Goal: Task Accomplishment & Management: Manage account settings

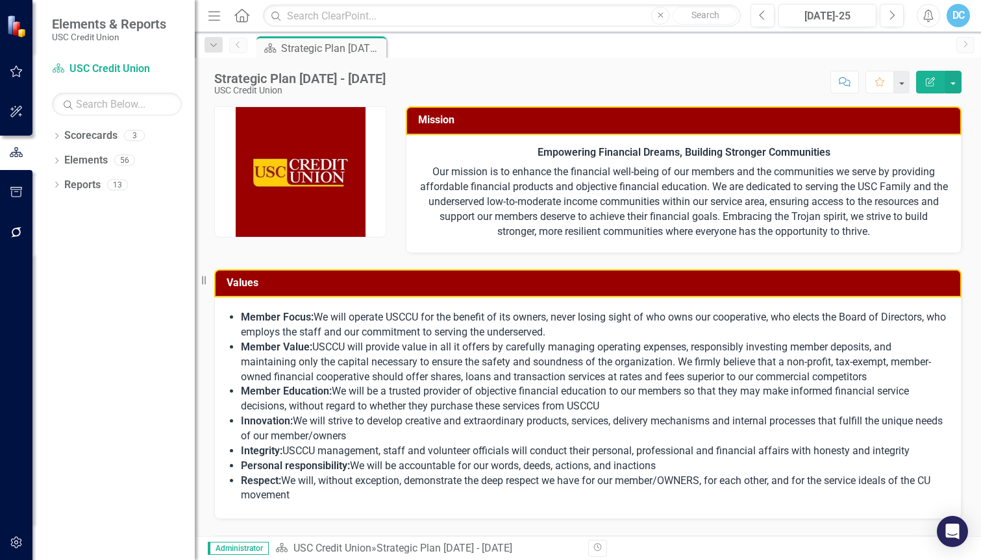
click at [965, 11] on div "DC" at bounding box center [957, 15] width 23 height 23
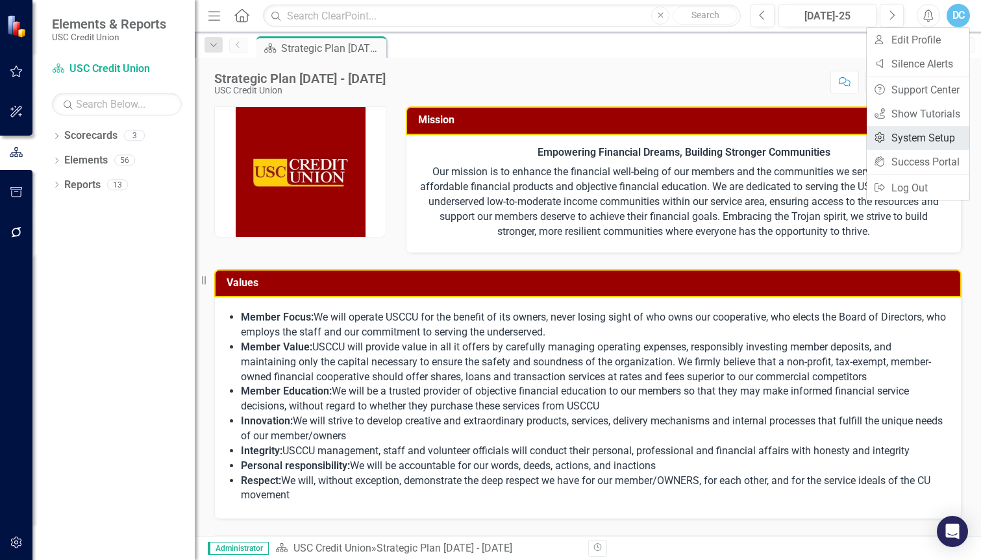
click at [924, 140] on link "Settings System Setup" at bounding box center [918, 138] width 103 height 24
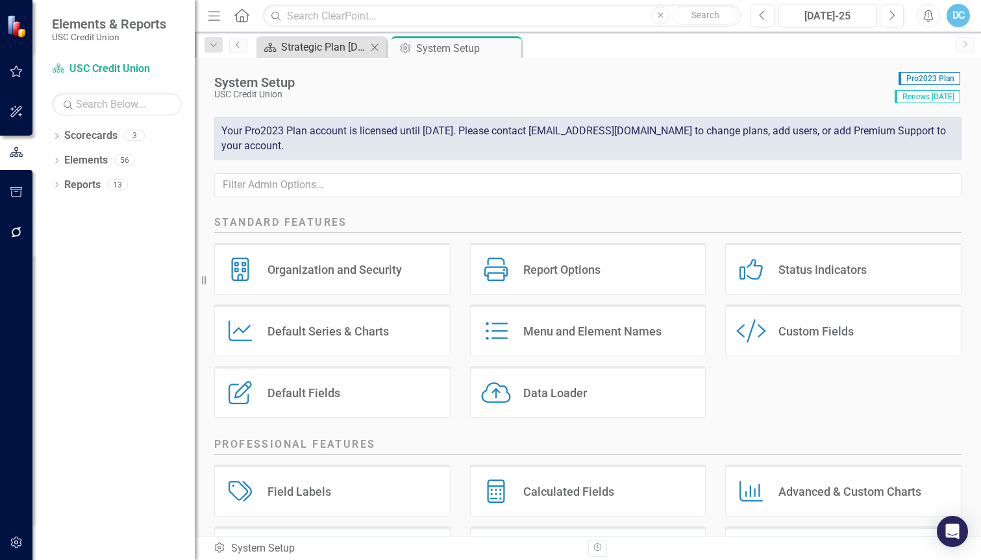
click at [282, 44] on div "Strategic Plan [DATE] - [DATE]" at bounding box center [324, 47] width 86 height 16
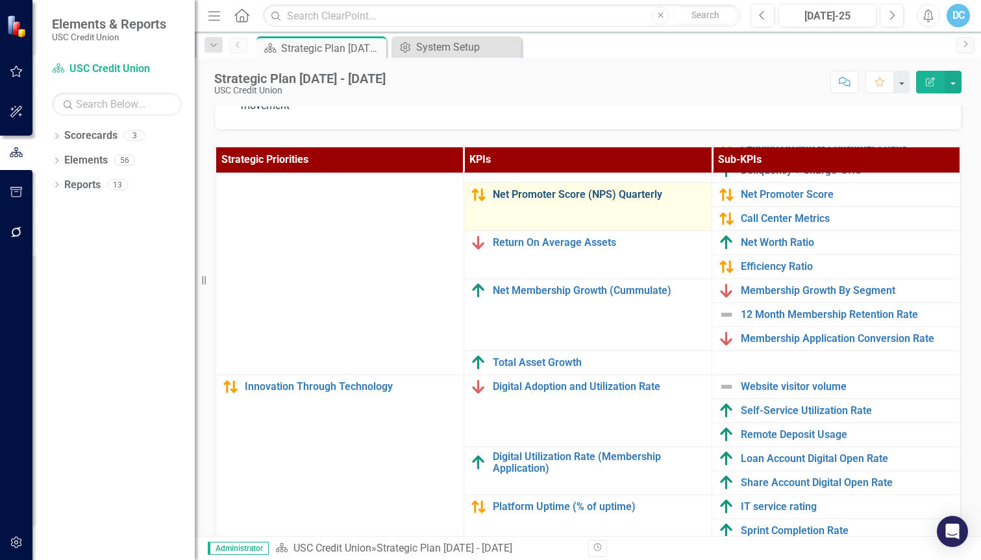
scroll to position [143, 0]
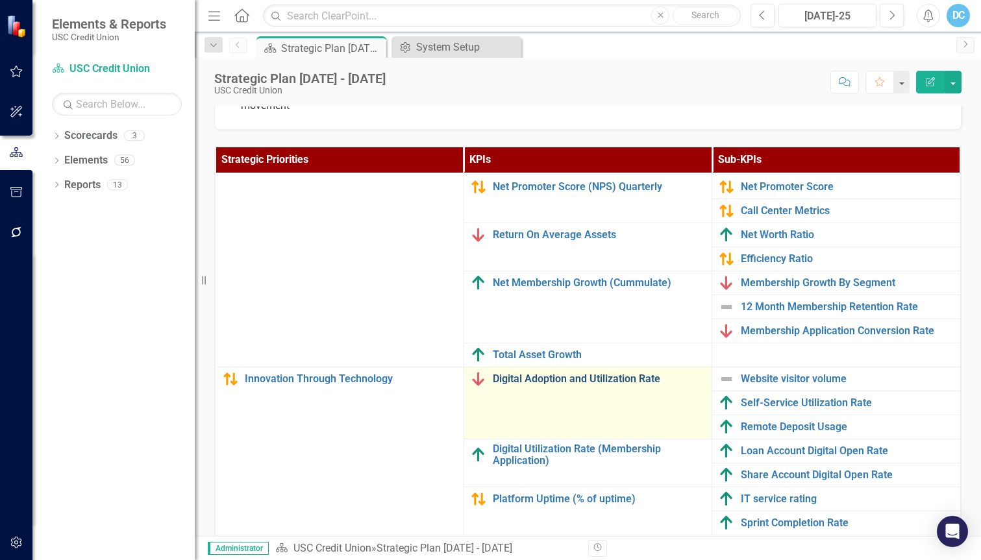
click at [598, 381] on link "Digital Adoption and Utilization Rate" at bounding box center [599, 379] width 212 height 12
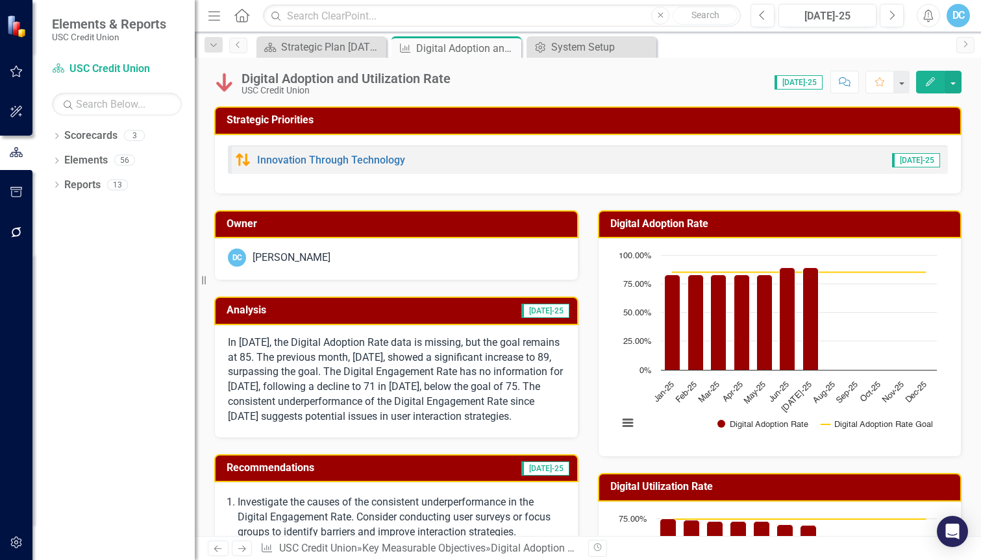
click at [288, 256] on div "[PERSON_NAME]" at bounding box center [291, 258] width 78 height 15
click at [55, 162] on icon "Dropdown" at bounding box center [56, 161] width 9 height 7
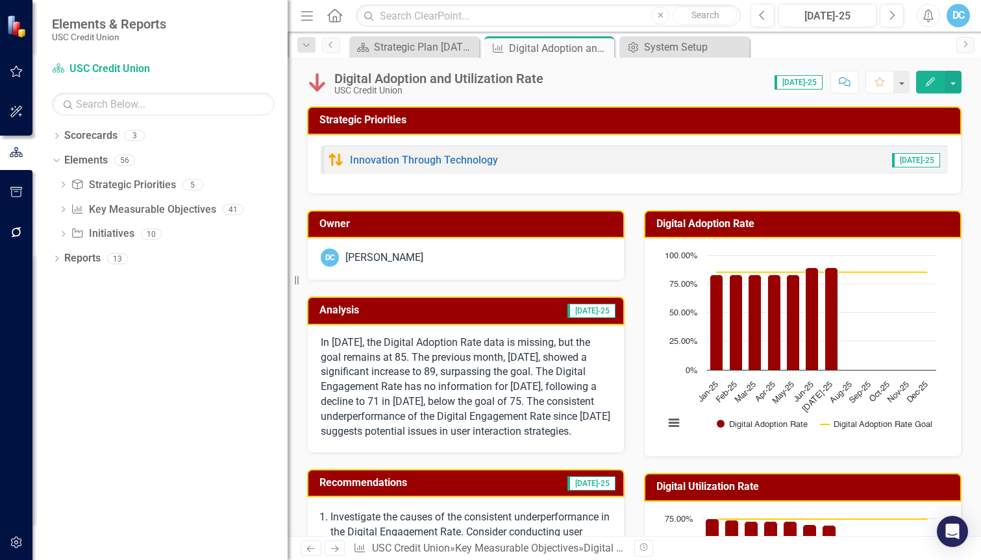
drag, startPoint x: 199, startPoint y: 281, endPoint x: 288, endPoint y: 281, distance: 88.9
click at [288, 281] on div "Resize" at bounding box center [293, 280] width 10 height 560
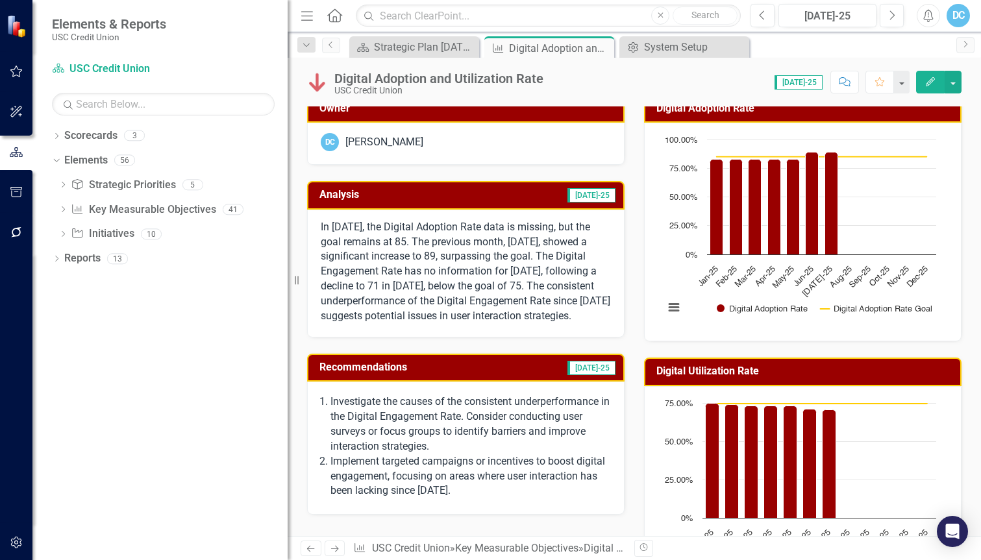
scroll to position [65, 0]
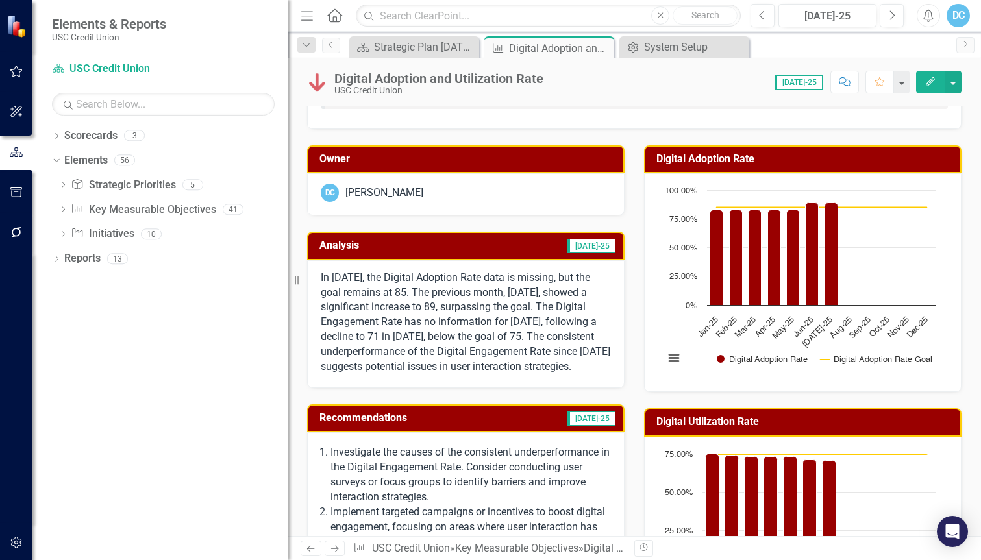
click at [437, 291] on p "In [DATE], the Digital Adoption Rate data is missing, but the goal remains at 8…" at bounding box center [466, 323] width 290 height 104
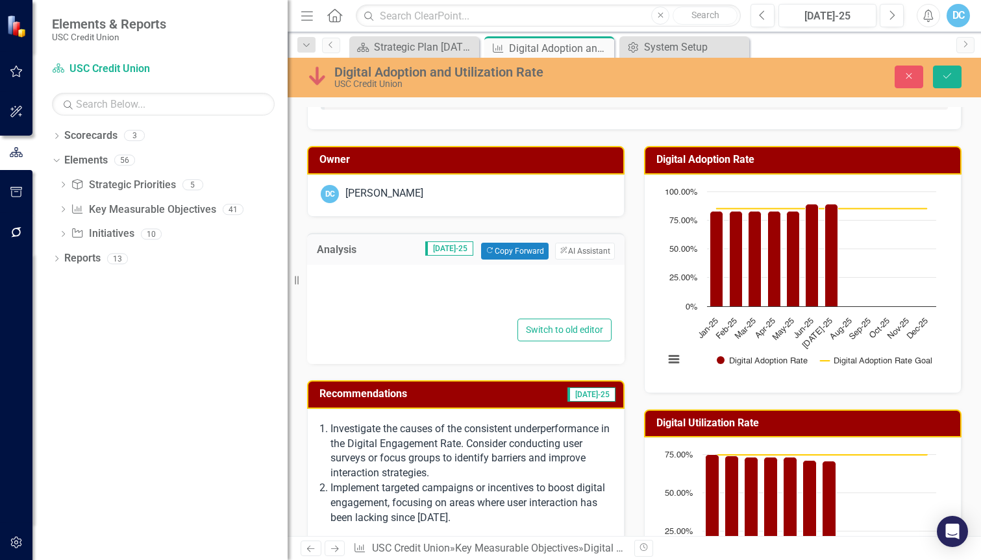
type textarea "<p>In [DATE], the Digital Adoption Rate data is missing, but the goal remains a…"
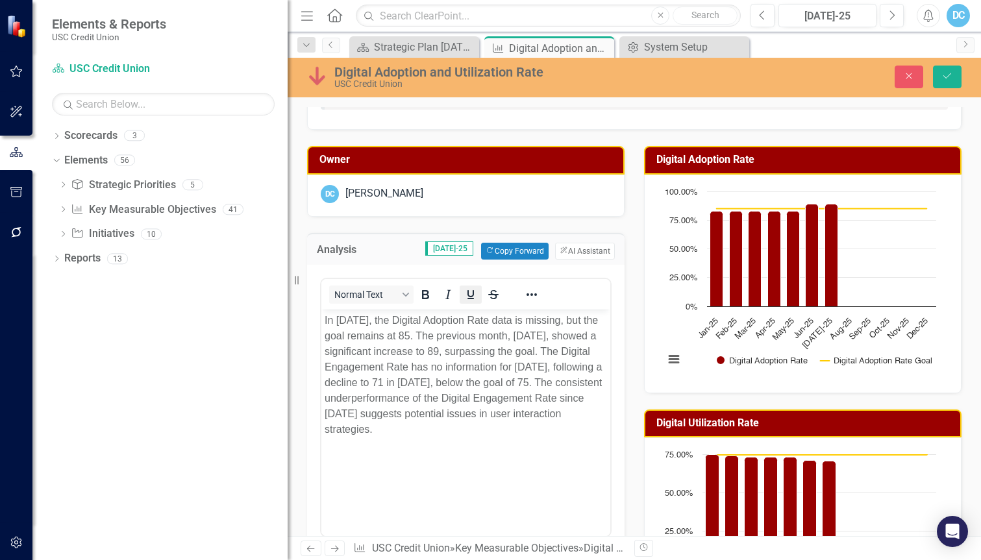
scroll to position [0, 0]
click at [594, 254] on button "ClearPoint AI AI Assistant" at bounding box center [585, 251] width 60 height 17
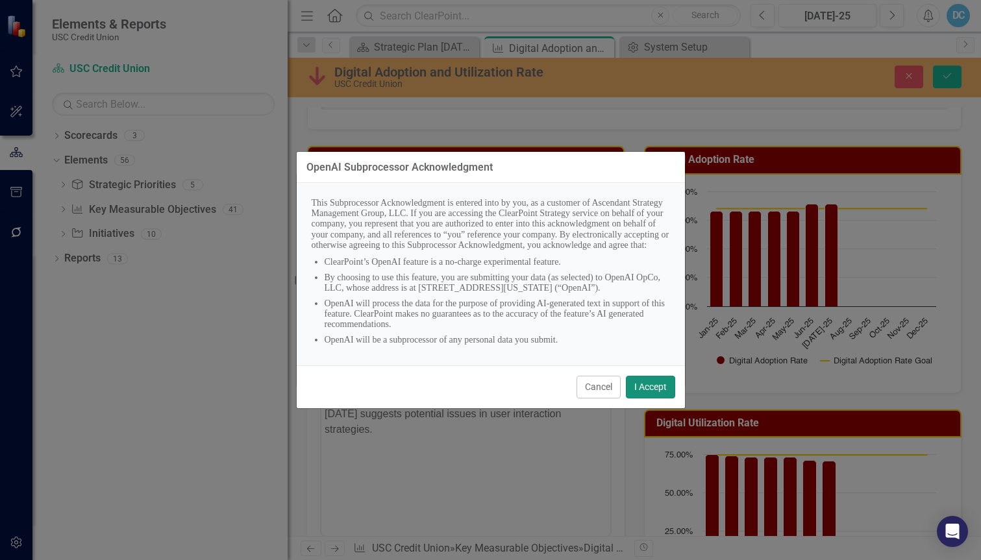
click at [644, 386] on button "I Accept" at bounding box center [650, 387] width 49 height 23
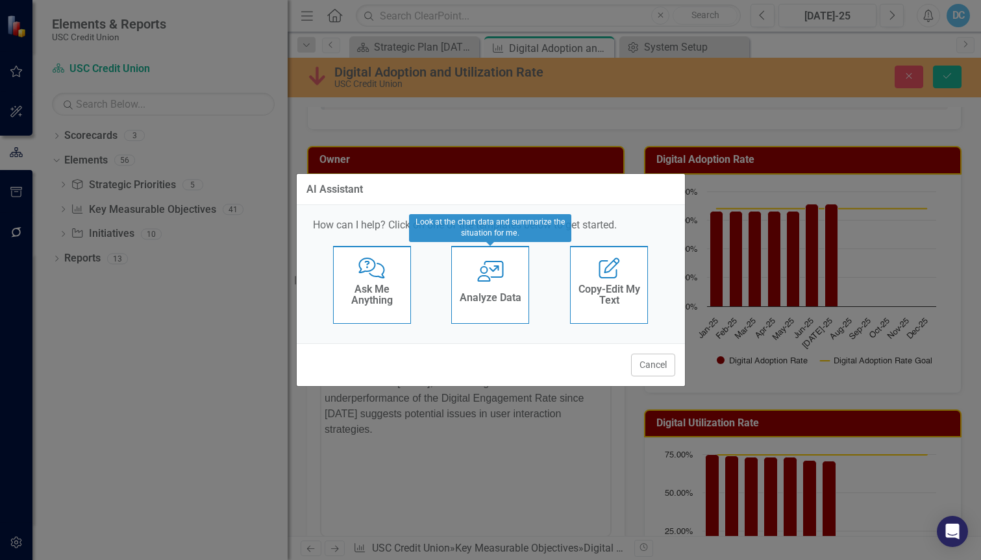
click at [494, 294] on h4 "Analyze Data" at bounding box center [491, 298] width 62 height 12
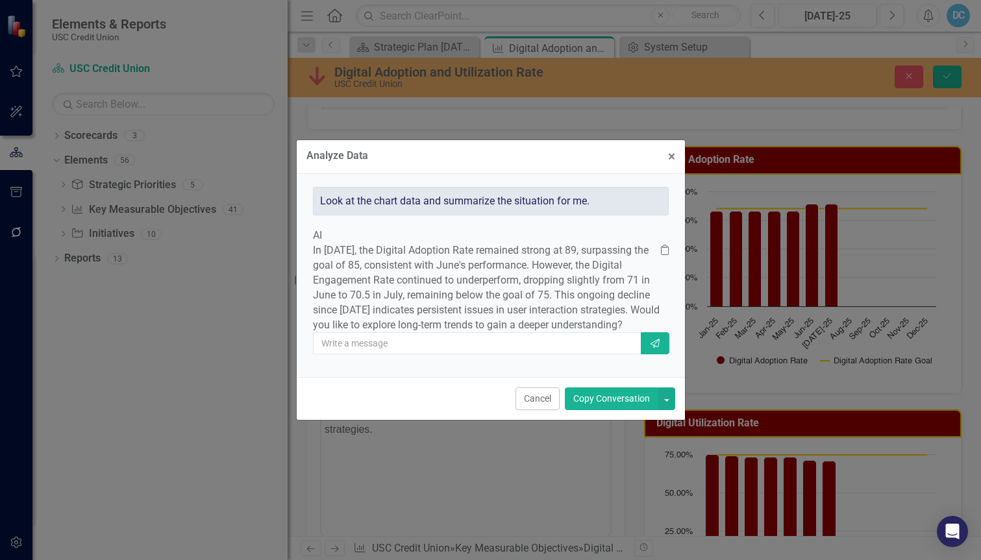
click at [624, 410] on button "Copy Conversation" at bounding box center [611, 399] width 93 height 23
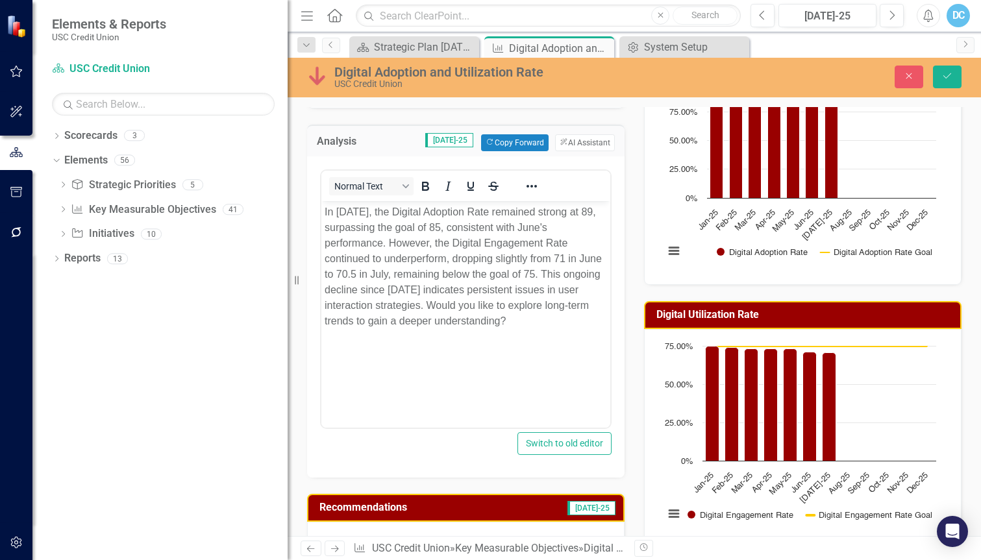
scroll to position [195, 0]
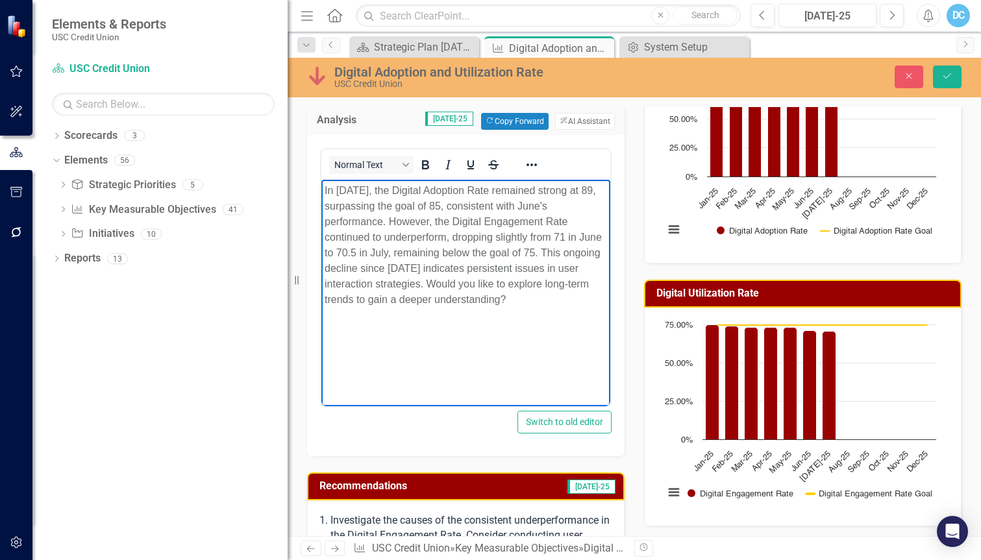
drag, startPoint x: 549, startPoint y: 304, endPoint x: 451, endPoint y: 284, distance: 100.1
click at [451, 284] on p "In [DATE], the Digital Adoption Rate remained strong at 89, surpassing the goal…" at bounding box center [466, 244] width 282 height 125
click at [488, 430] on div "Switch to old editor" at bounding box center [465, 422] width 291 height 23
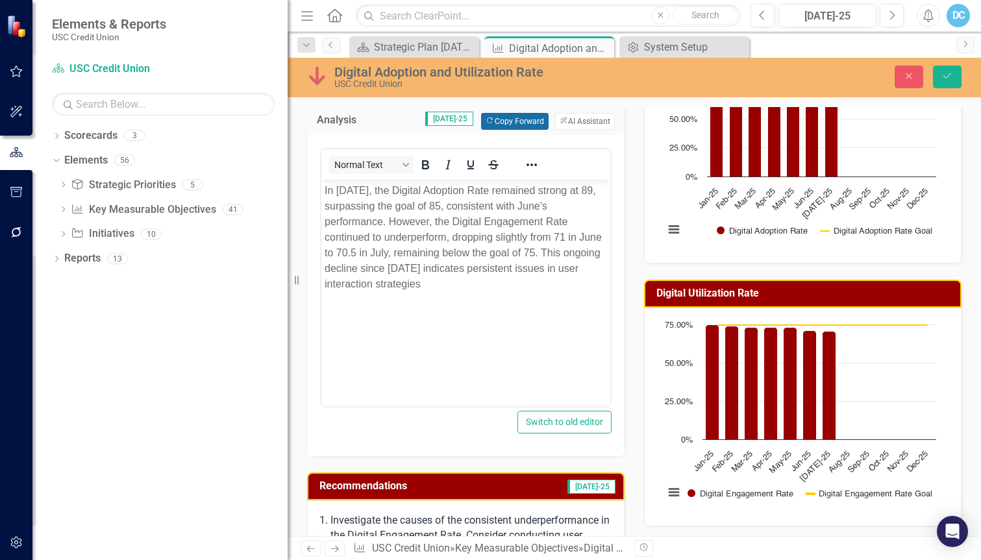
click at [516, 124] on button "Copy Forward Copy Forward" at bounding box center [514, 121] width 67 height 17
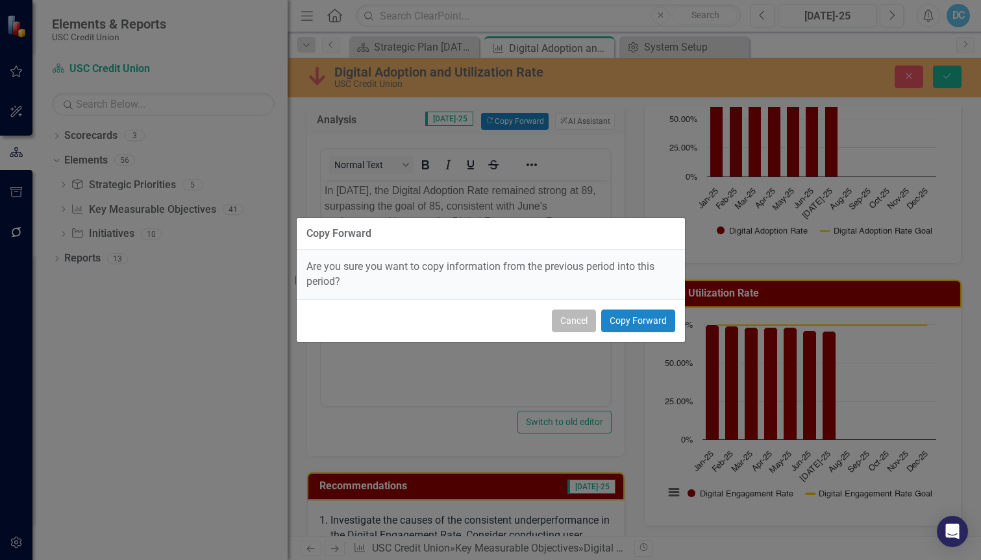
click at [578, 322] on button "Cancel" at bounding box center [574, 321] width 44 height 23
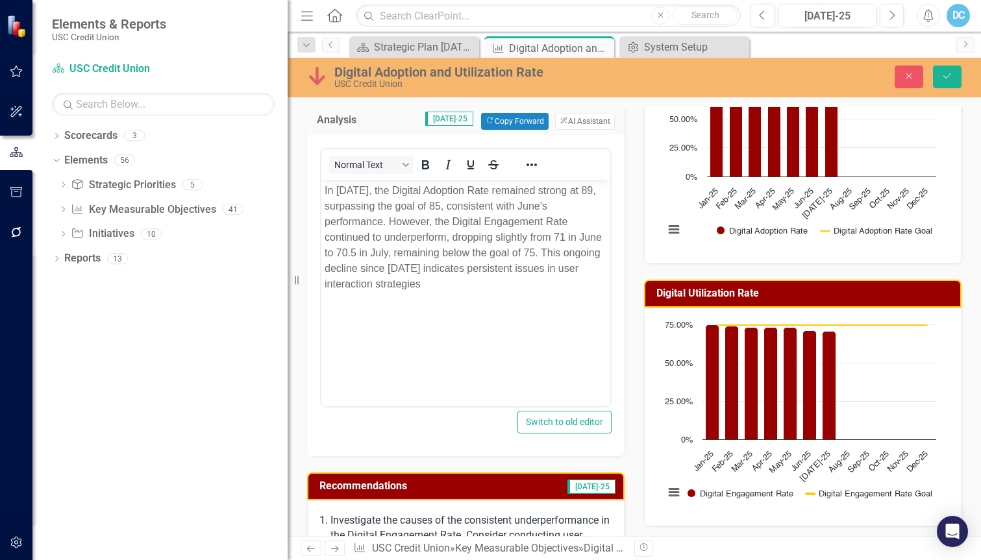
click at [624, 426] on div "Analysis [DATE]-25 Copy Forward Copy Forward ClearPoint AI AI Assistant <p>In […" at bounding box center [465, 271] width 337 height 369
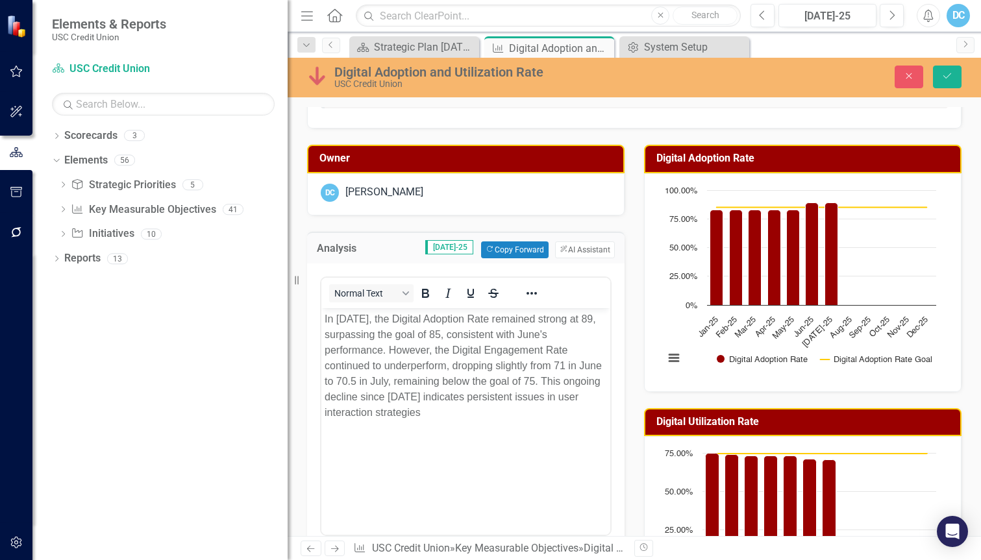
scroll to position [65, 0]
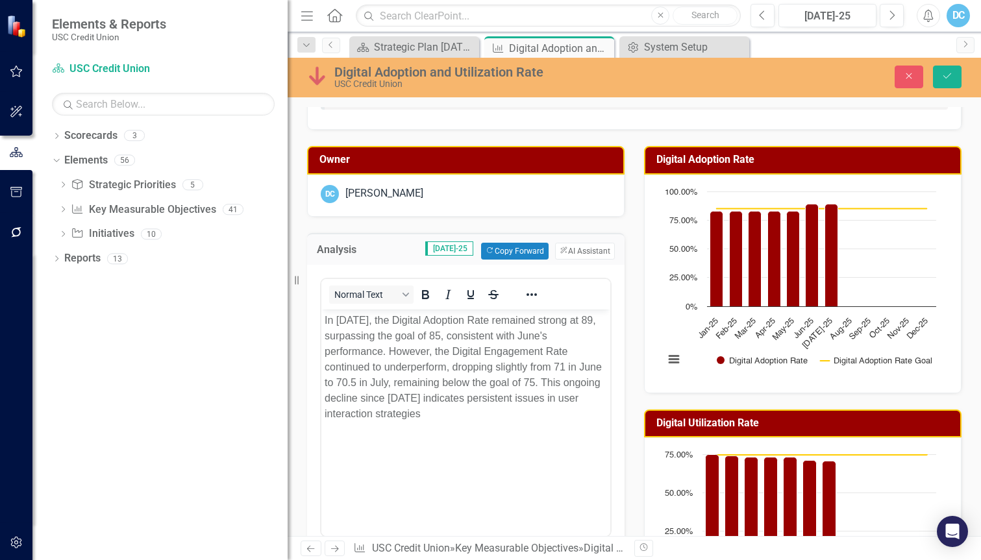
click at [311, 249] on div "Analysis [DATE]-25 Copy Forward Copy Forward ClearPoint AI AI Assistant" at bounding box center [465, 249] width 317 height 32
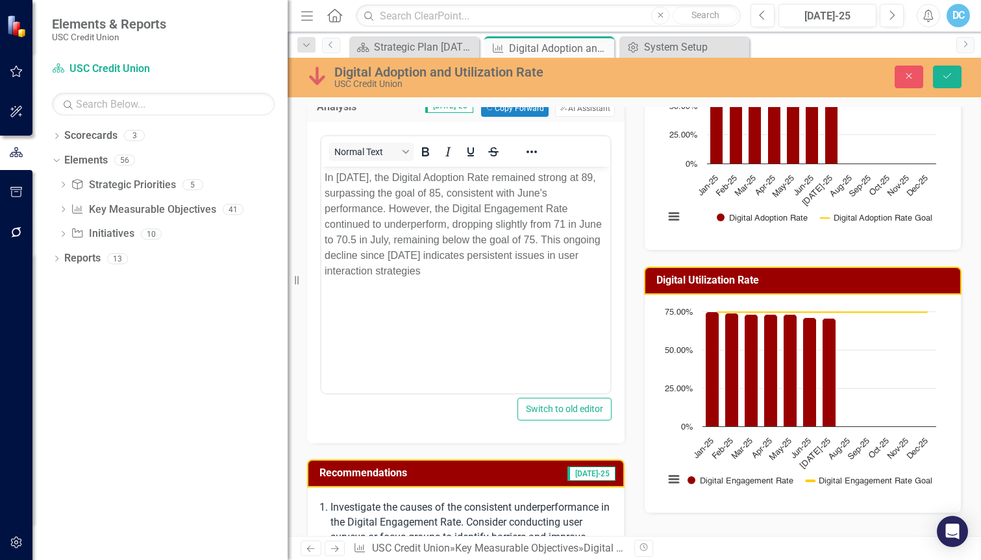
scroll to position [389, 0]
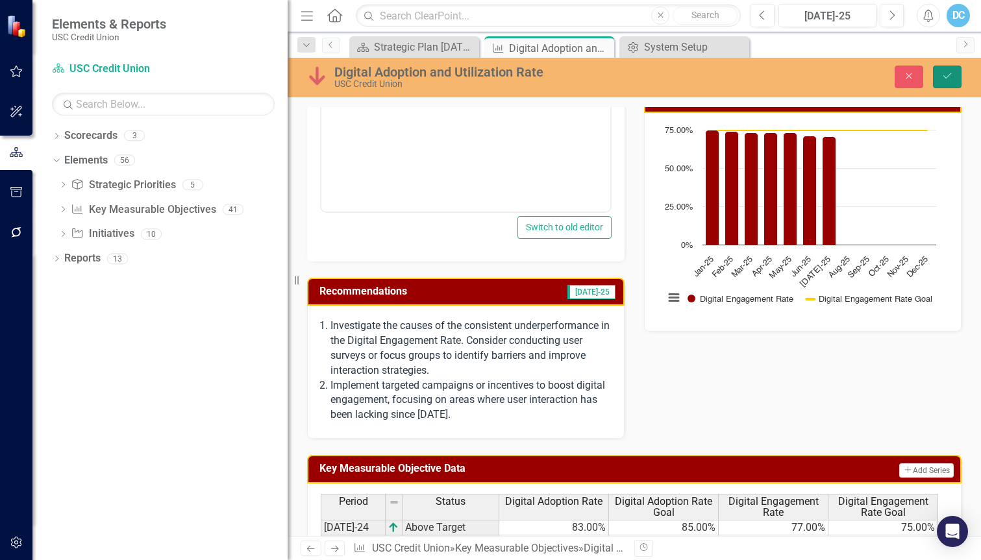
click at [953, 79] on button "Save" at bounding box center [947, 77] width 29 height 23
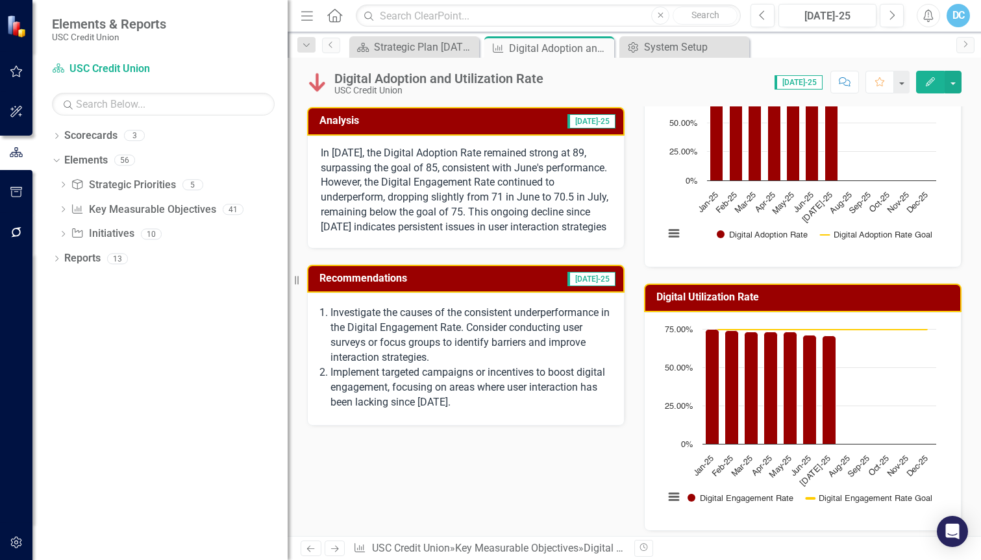
scroll to position [195, 0]
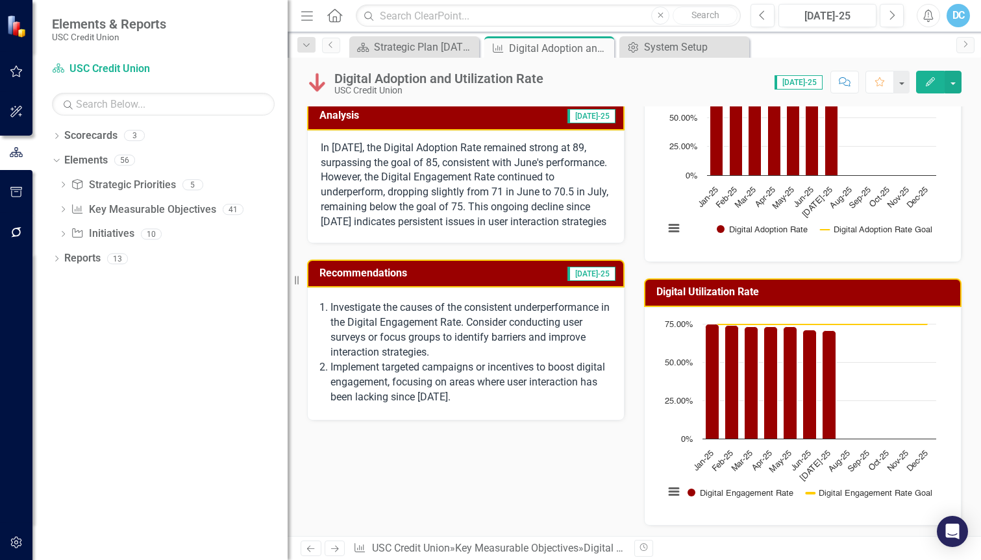
click at [597, 281] on span "[DATE]-25" at bounding box center [591, 274] width 48 height 14
click at [933, 80] on icon "button" at bounding box center [930, 81] width 9 height 9
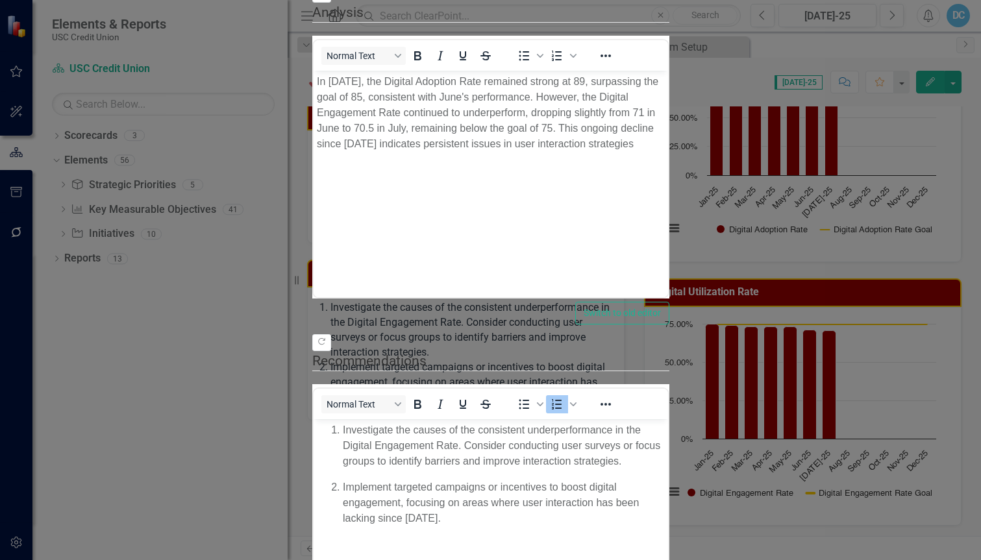
scroll to position [0, 0]
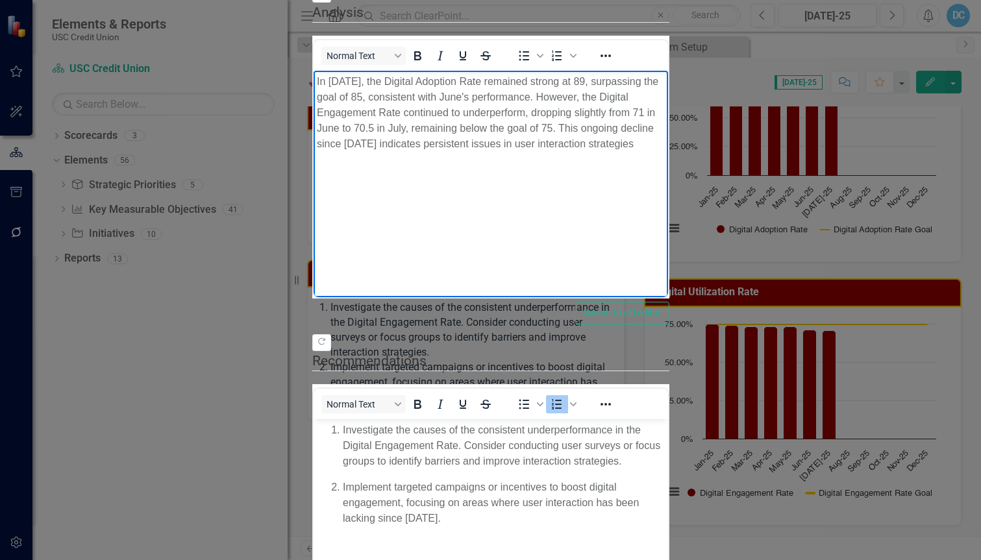
click at [664, 108] on p "In [DATE], the Digital Adoption Rate remained strong at 89, surpassing the goal…" at bounding box center [490, 112] width 348 height 78
click at [667, 498] on body "Investigate the causes of the consistent underperformance in the Digital Engage…" at bounding box center [490, 516] width 354 height 195
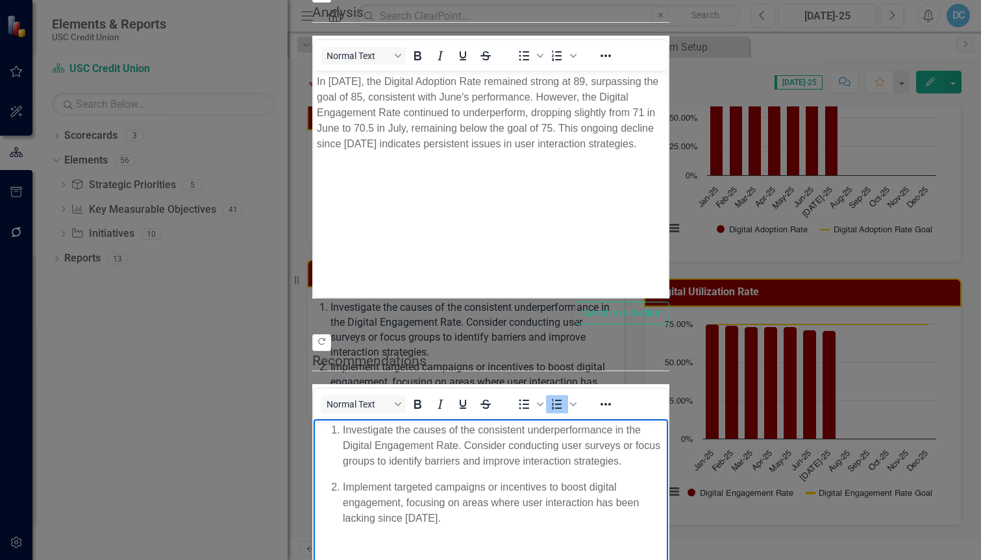
click at [326, 338] on icon "Copy Forward" at bounding box center [322, 342] width 10 height 8
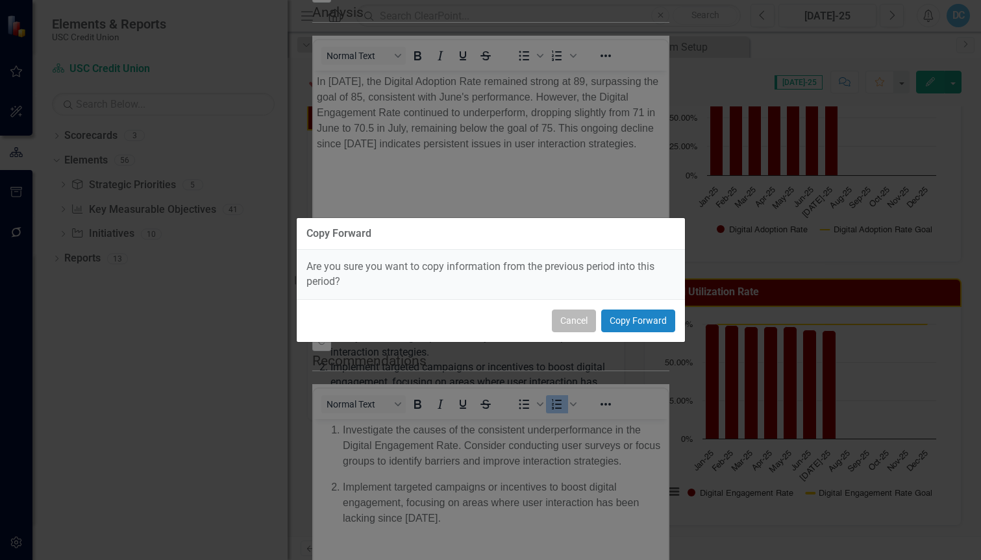
click at [583, 315] on button "Cancel" at bounding box center [574, 321] width 44 height 23
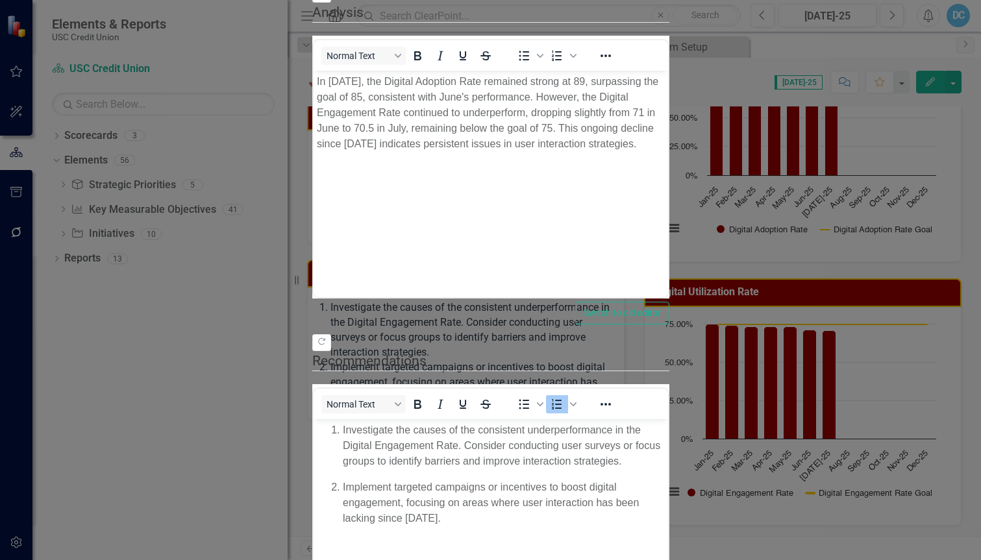
click at [593, 391] on div at bounding box center [606, 403] width 38 height 25
click at [598, 397] on icon "Reveal or hide additional toolbar items" at bounding box center [606, 405] width 16 height 16
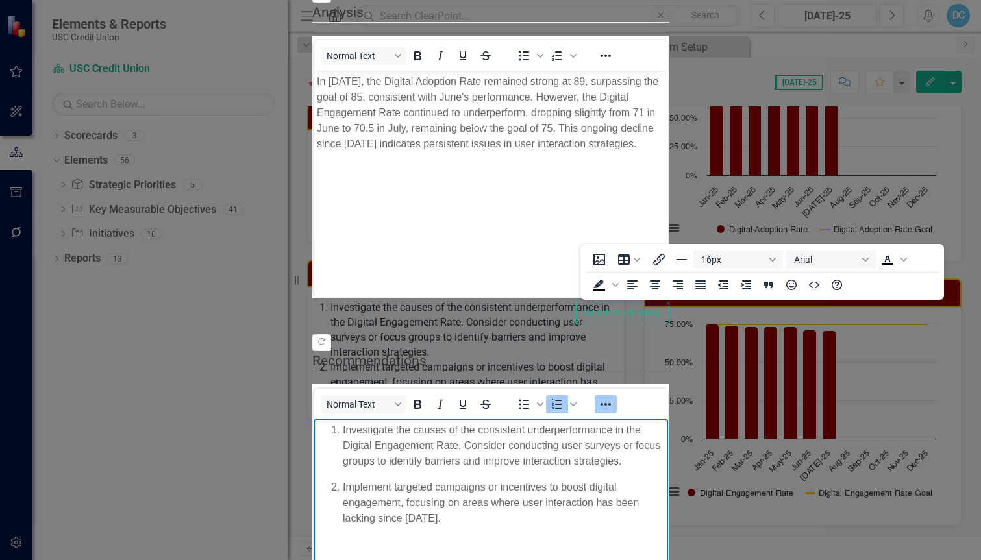
click at [610, 543] on body "Investigate the causes of the consistent underperformance in the Digital Engage…" at bounding box center [490, 516] width 354 height 195
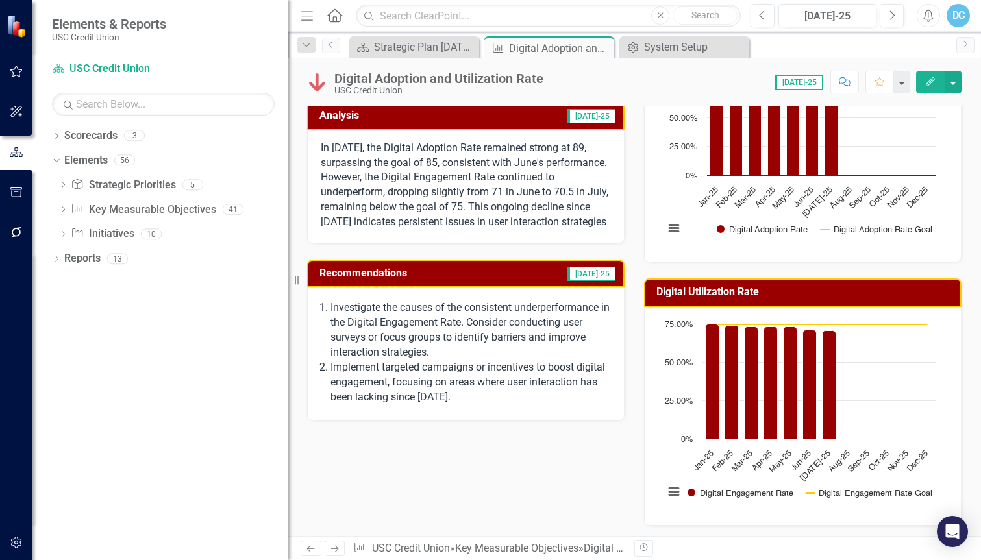
click at [412, 357] on p "Investigate the causes of the consistent underperformance in the Digital Engage…" at bounding box center [470, 330] width 280 height 59
click at [525, 286] on td "[DATE]-25" at bounding box center [563, 274] width 107 height 21
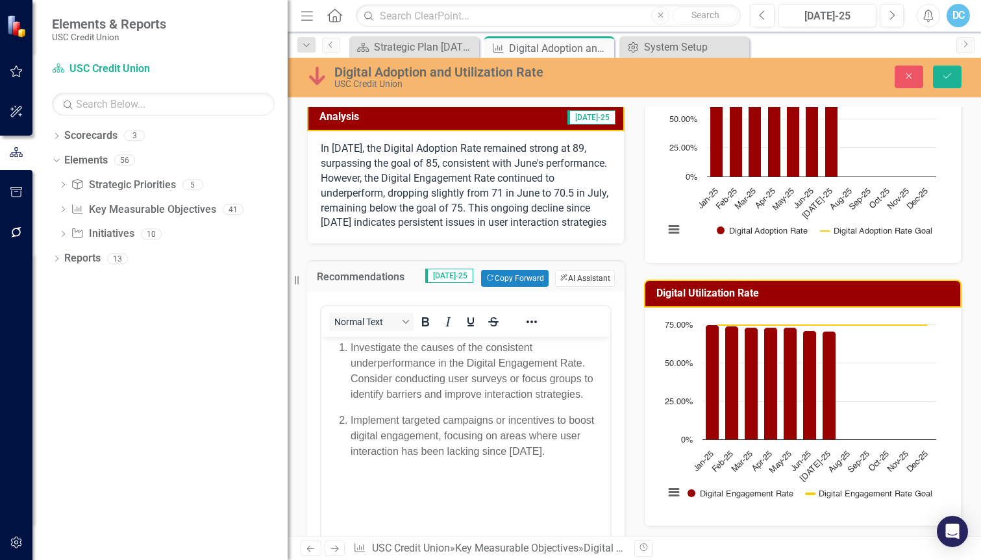
click at [571, 287] on button "ClearPoint AI AI Assistant" at bounding box center [585, 278] width 60 height 17
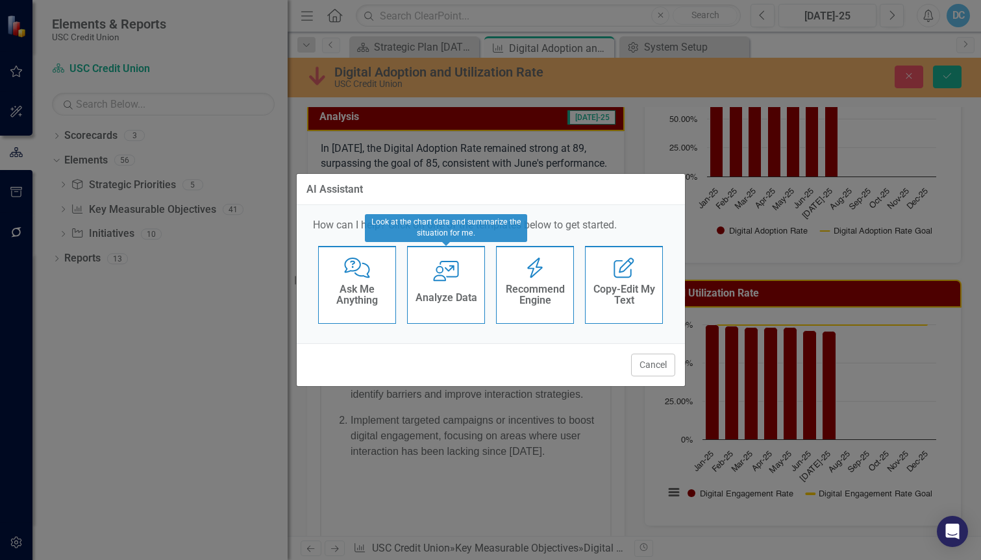
click at [454, 294] on h4 "Analyze Data" at bounding box center [446, 298] width 62 height 12
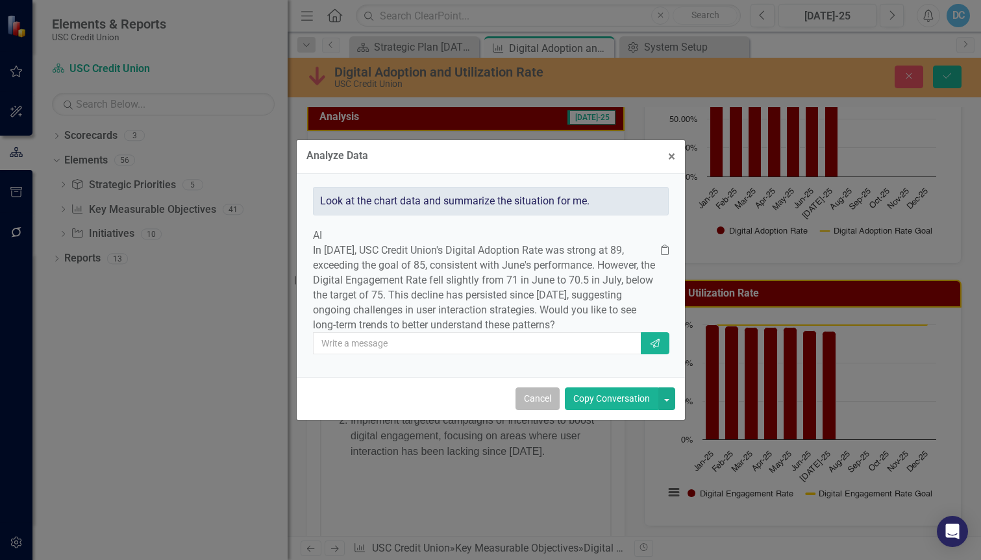
click at [553, 410] on button "Cancel" at bounding box center [537, 399] width 44 height 23
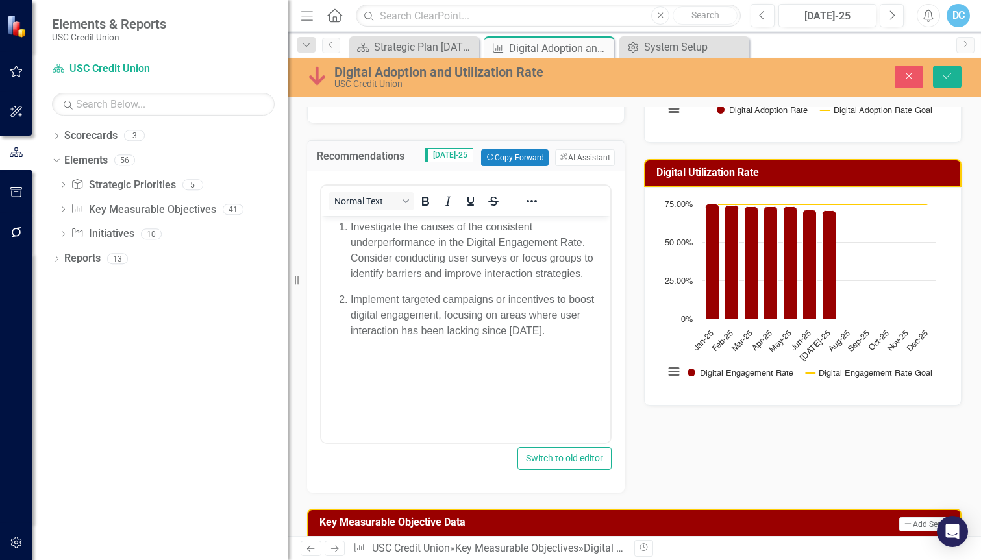
scroll to position [325, 0]
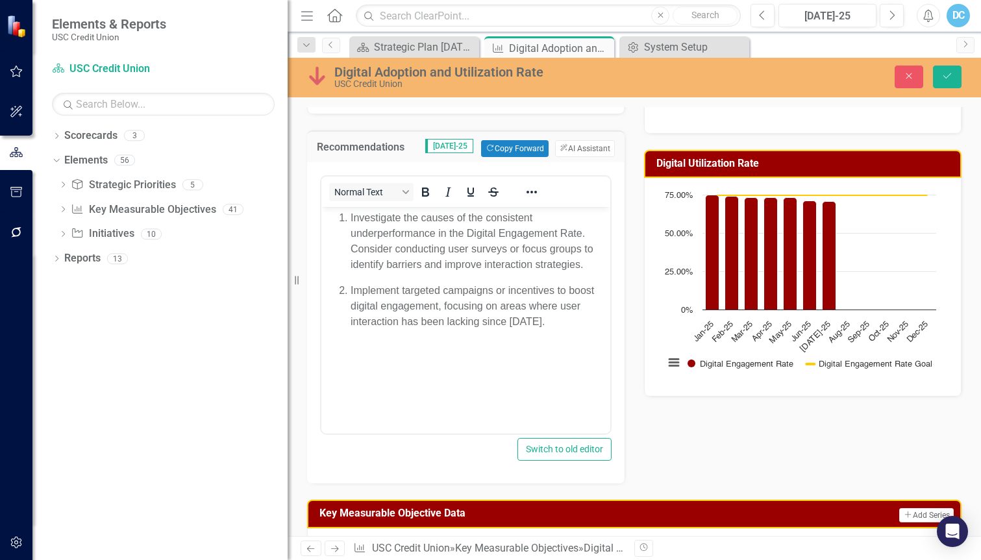
click at [582, 330] on body "Investigate the causes of the consistent underperformance in the Digital Engage…" at bounding box center [465, 304] width 289 height 195
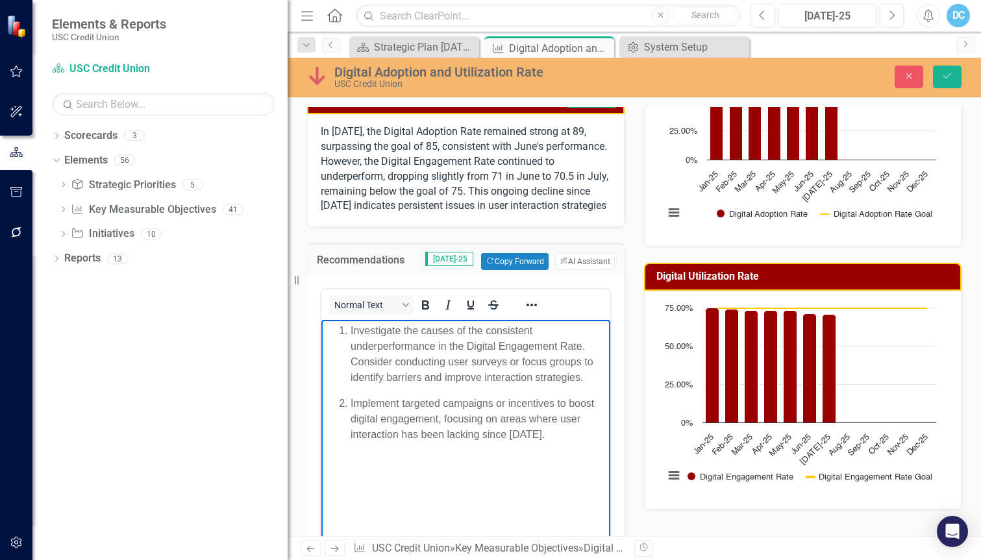
scroll to position [195, 0]
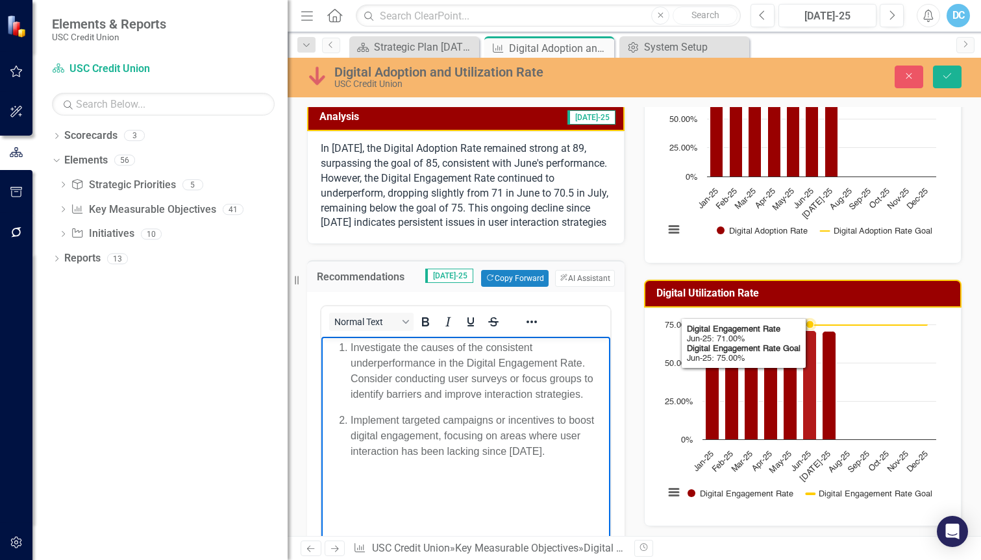
click at [803, 395] on icon "Jun-25, 71. Digital Engagement Rate." at bounding box center [810, 385] width 14 height 109
click at [824, 404] on icon "Jul-25, 70.5. Digital Engagement Rate." at bounding box center [829, 386] width 14 height 108
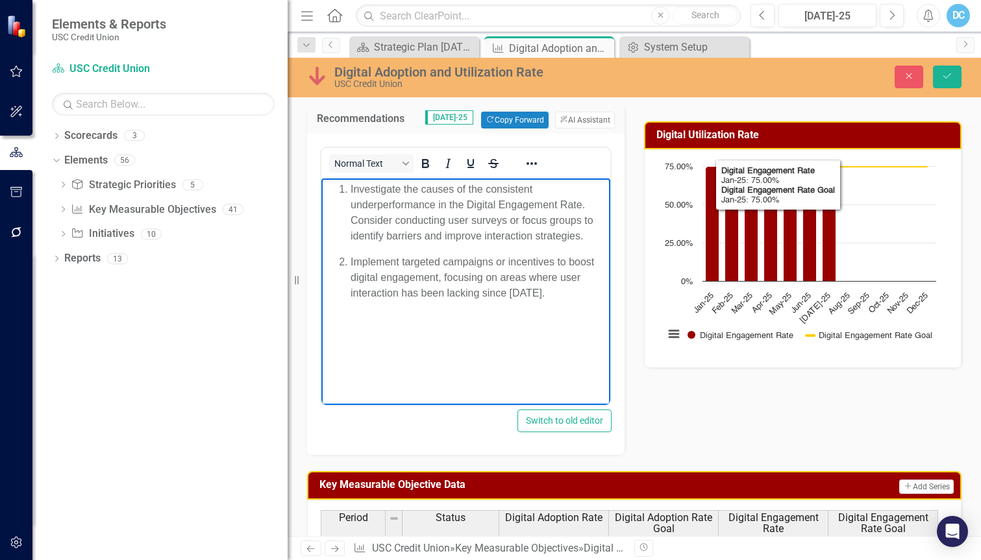
scroll to position [389, 0]
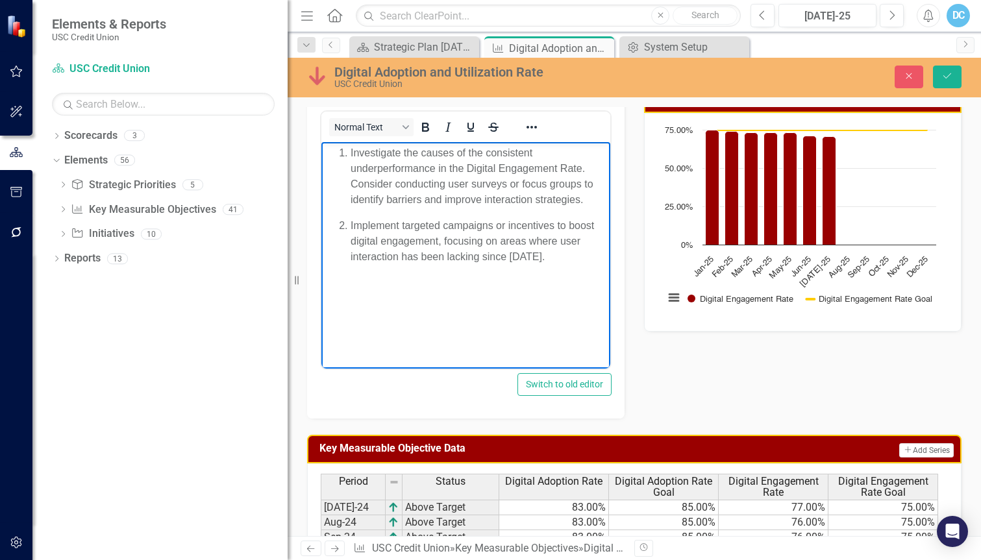
click at [580, 298] on body "Investigate the causes of the consistent underperformance in the Digital Engage…" at bounding box center [465, 239] width 289 height 195
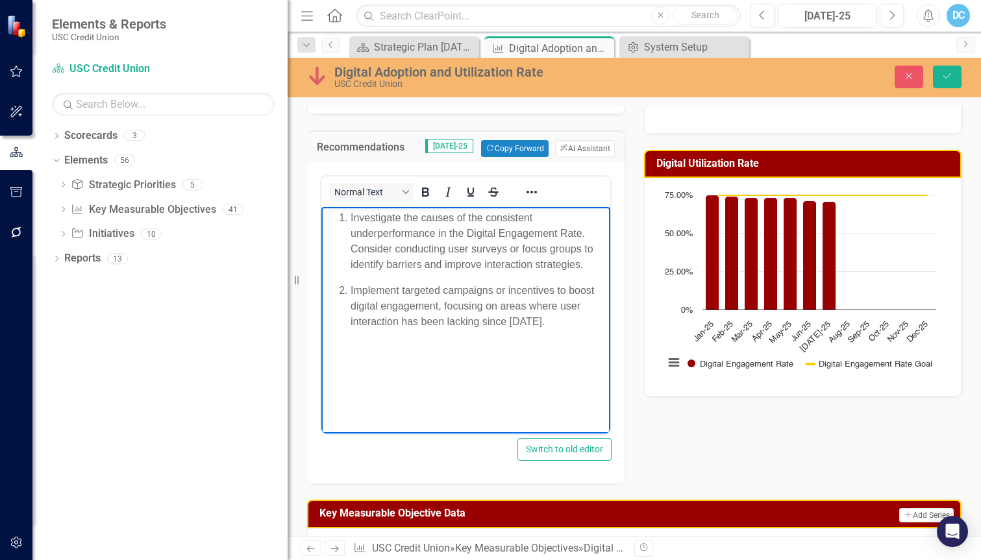
click at [592, 334] on body "Investigate the causes of the consistent underperformance in the Digital Engage…" at bounding box center [465, 304] width 289 height 195
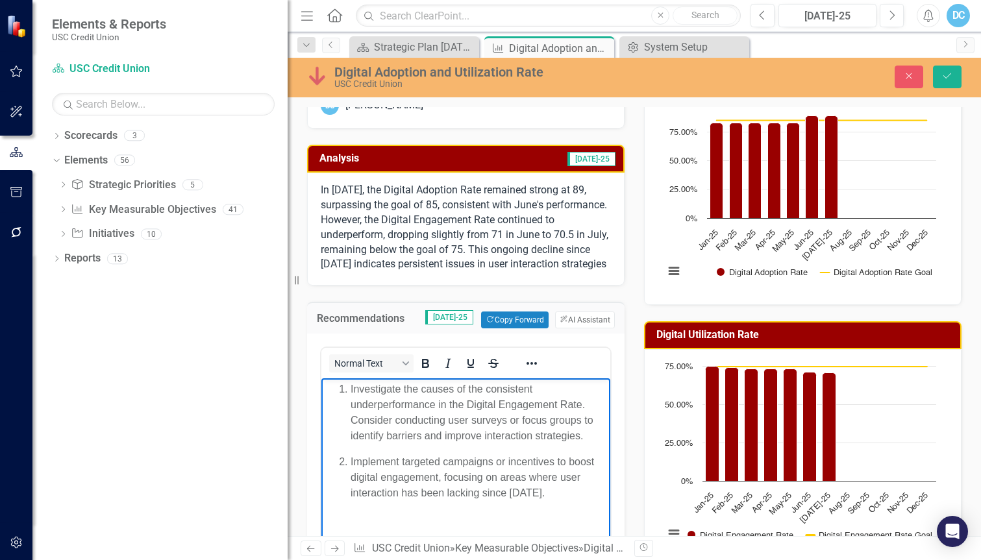
scroll to position [195, 0]
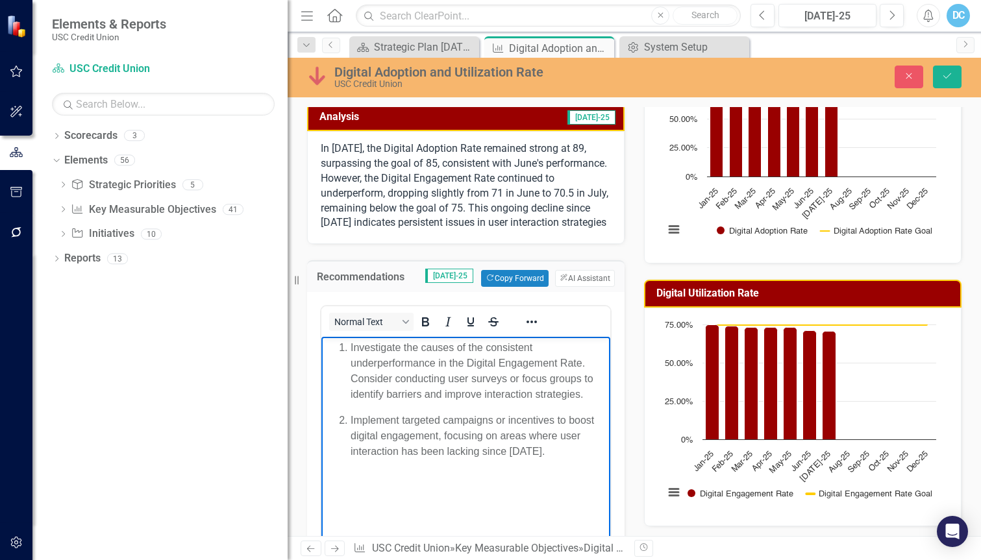
drag, startPoint x: 592, startPoint y: 474, endPoint x: 607, endPoint y: 691, distance: 218.0
click at [321, 339] on html "Investigate the causes of the consistent underperformance in the Digital Engage…" at bounding box center [465, 434] width 289 height 195
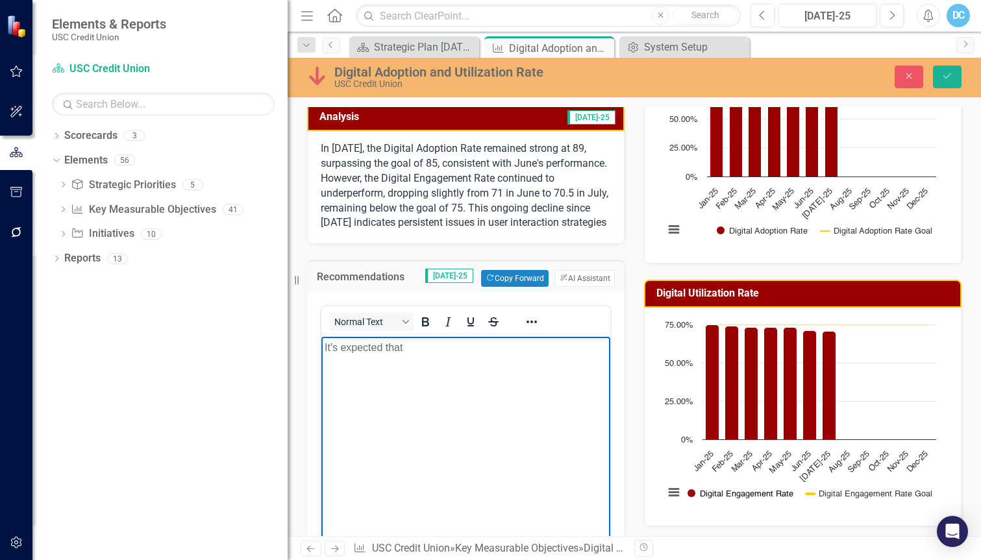
click at [743, 496] on button "Show Digital Engagement Rate" at bounding box center [739, 494] width 105 height 10
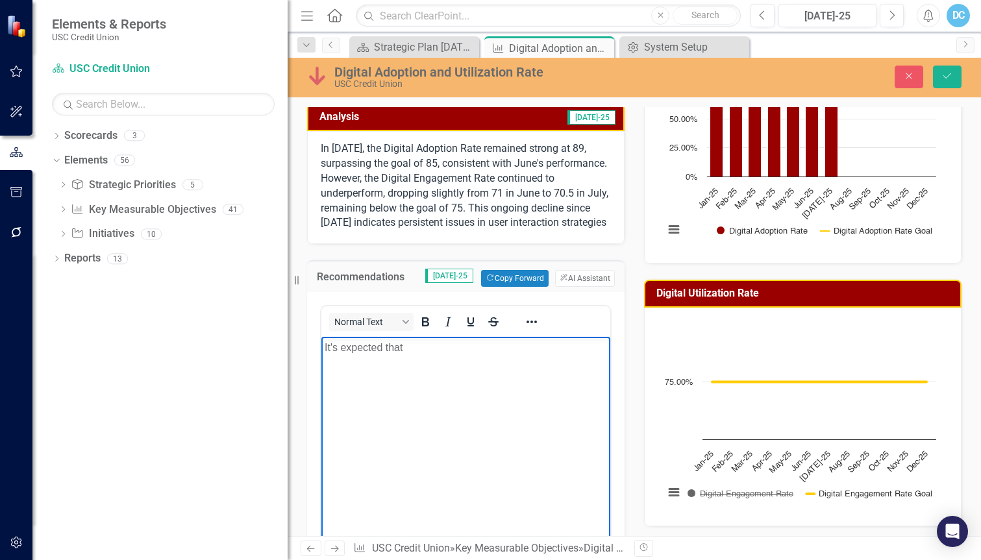
click at [743, 496] on button "Show Digital Engagement Rate" at bounding box center [739, 494] width 105 height 10
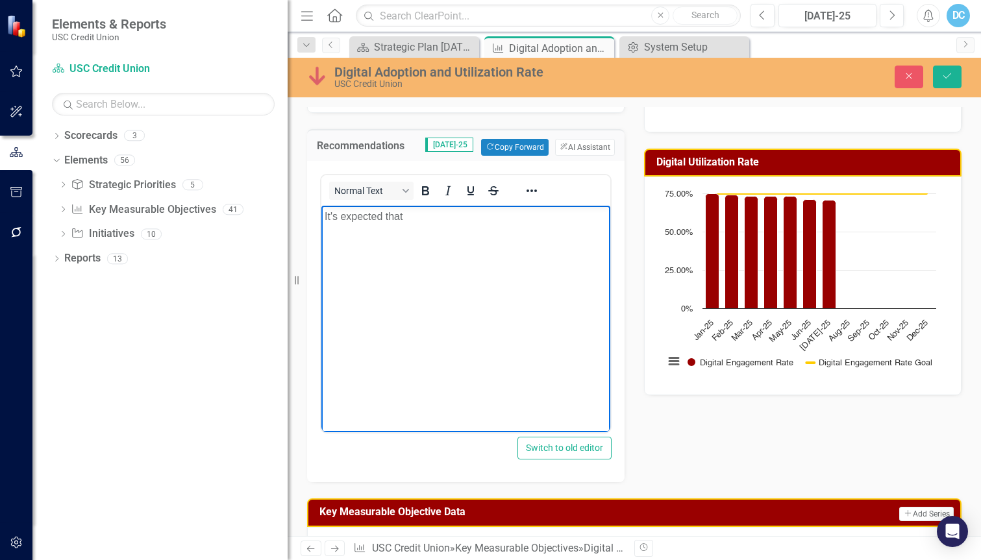
scroll to position [325, 0]
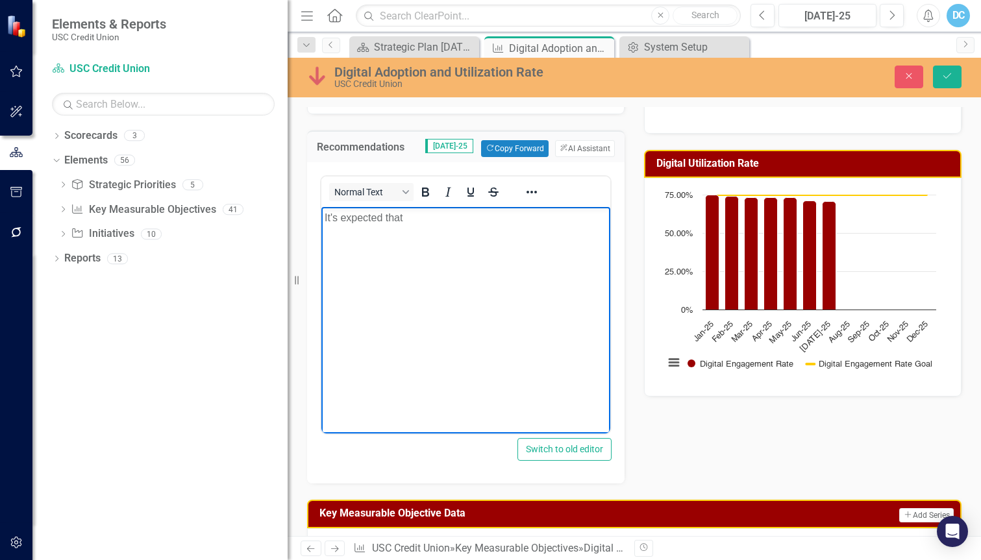
click at [521, 249] on body "It's expected that" at bounding box center [465, 304] width 289 height 195
drag, startPoint x: 847, startPoint y: 529, endPoint x: 143, endPoint y: 240, distance: 761.2
click at [321, 240] on html "It's expected that" at bounding box center [465, 304] width 289 height 195
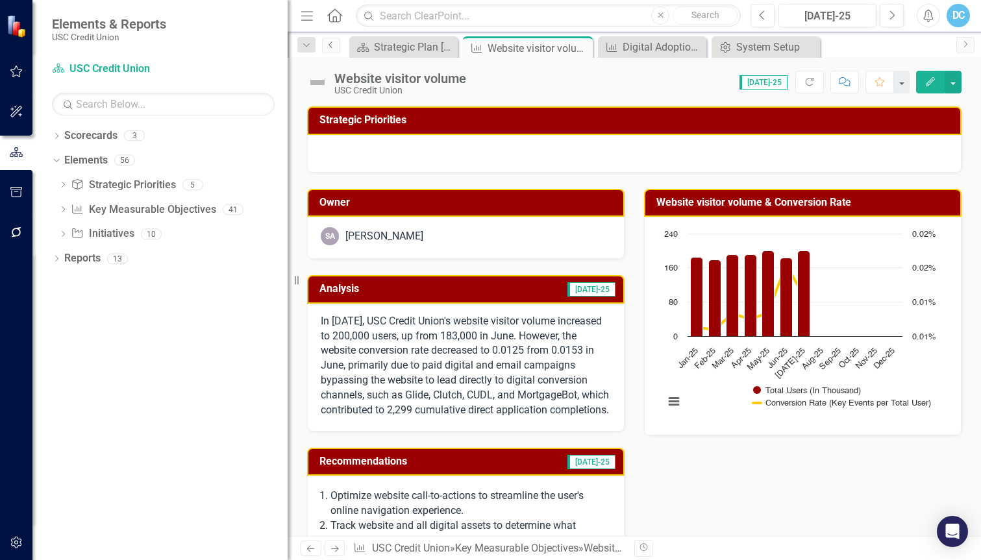
click at [330, 47] on icon "Previous" at bounding box center [331, 45] width 10 height 8
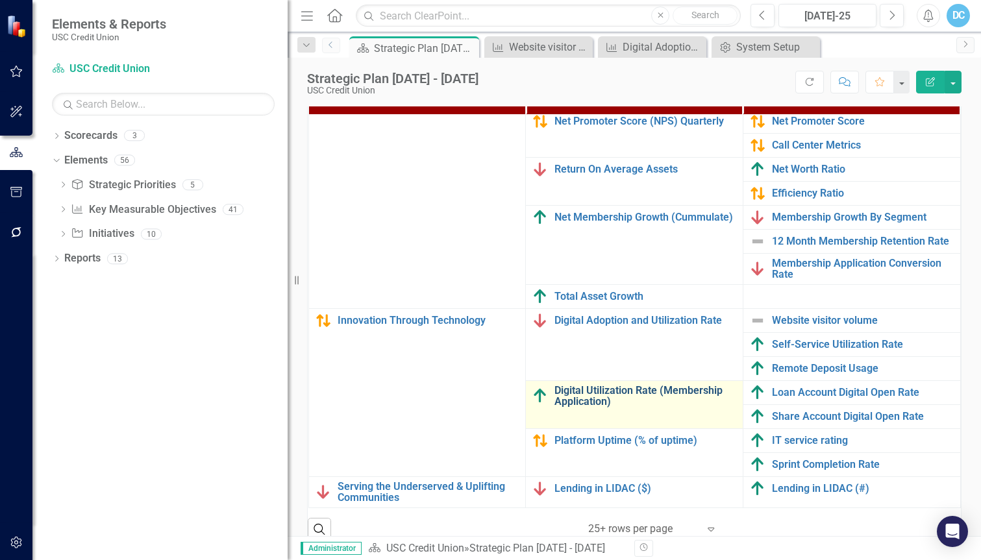
scroll to position [510, 0]
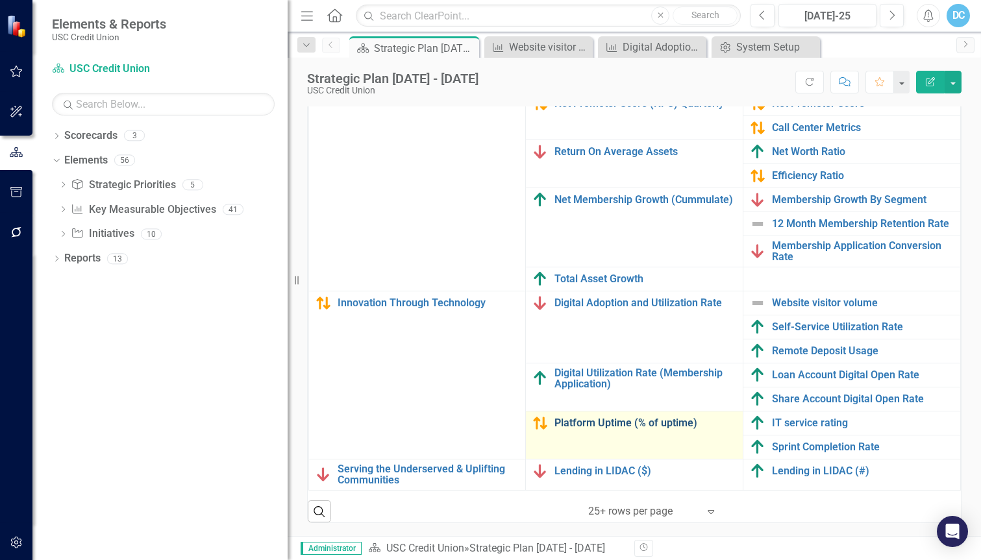
click at [617, 417] on link "Platform Uptime (% of uptime)" at bounding box center [645, 423] width 182 height 12
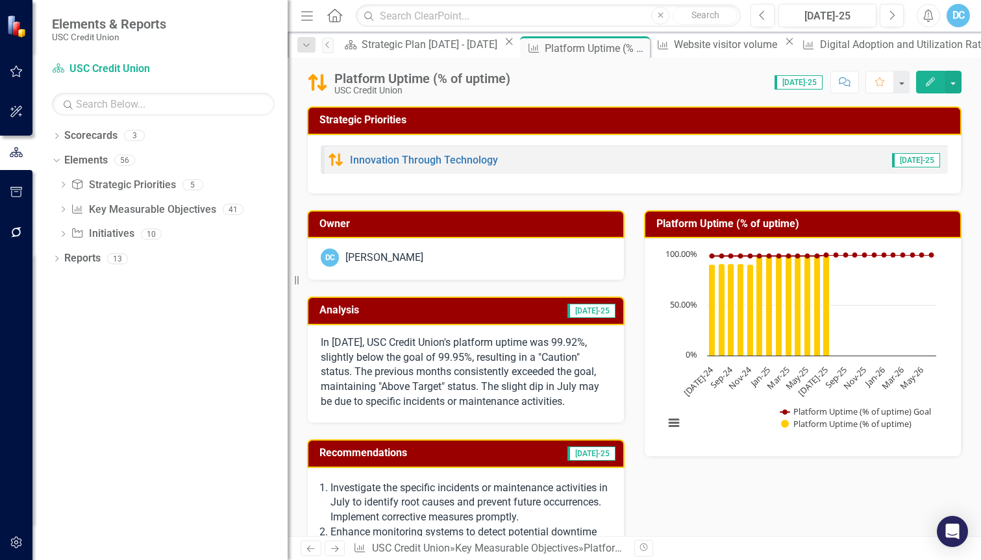
click at [940, 83] on button "Edit" at bounding box center [930, 82] width 29 height 23
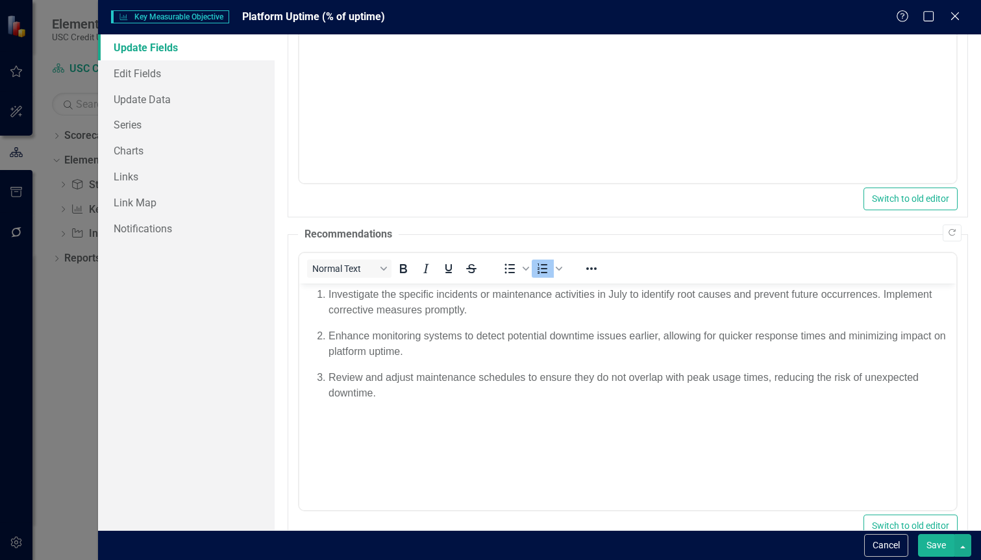
scroll to position [208, 0]
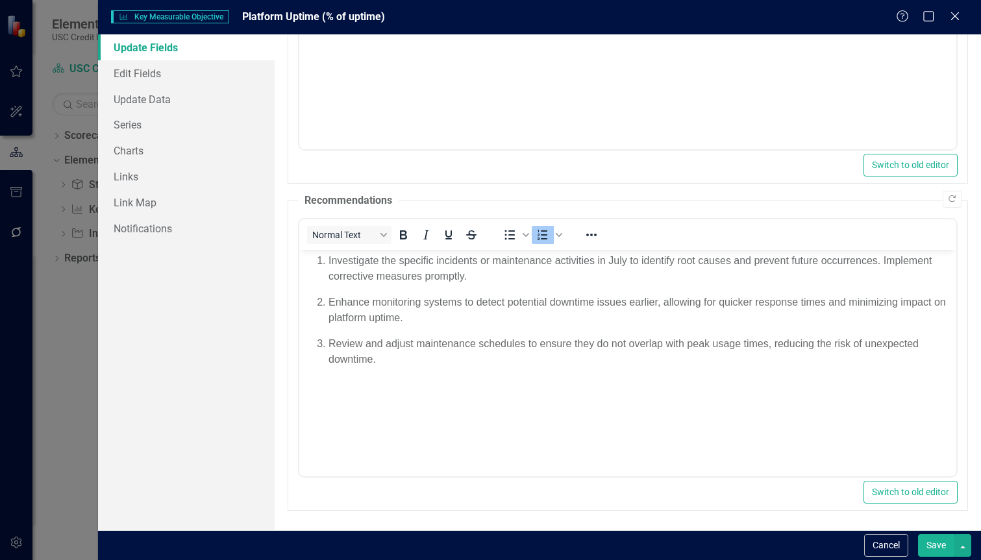
click at [554, 384] on body "Investigate the specific incidents or maintenance activities in July to identif…" at bounding box center [627, 346] width 657 height 195
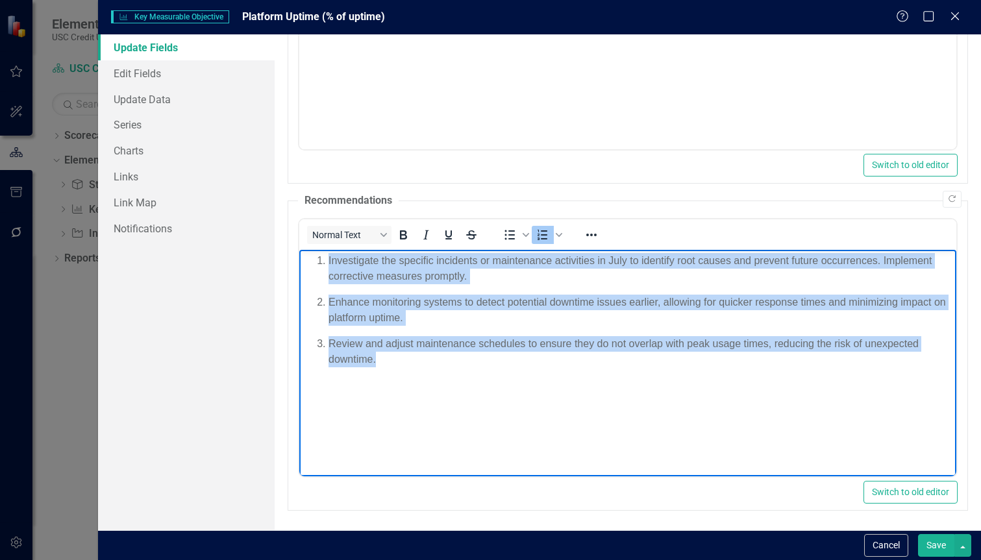
drag, startPoint x: 554, startPoint y: 384, endPoint x: 535, endPoint y: 506, distance: 122.7
click at [299, 249] on html "Investigate the specific incidents or maintenance activities in July to identif…" at bounding box center [627, 346] width 657 height 195
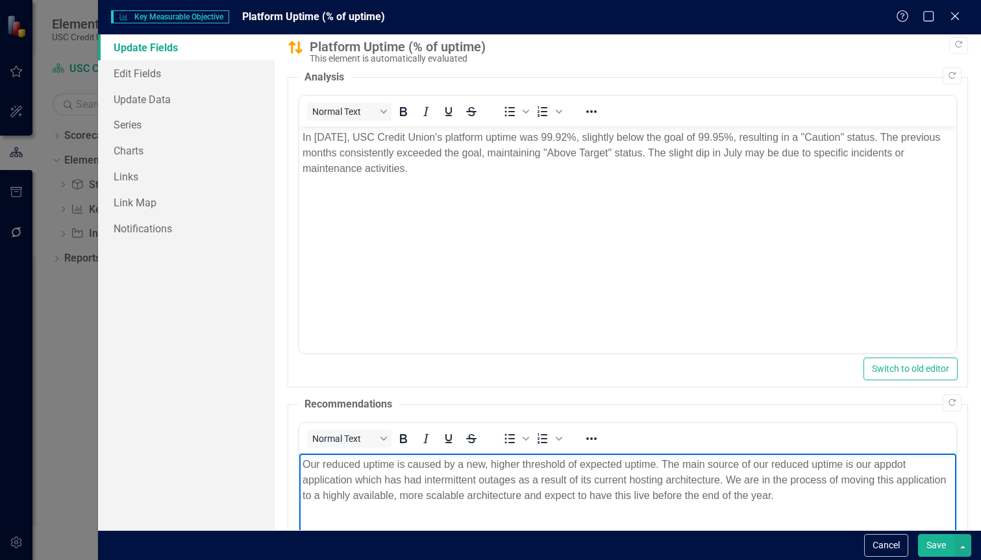
scroll to position [0, 0]
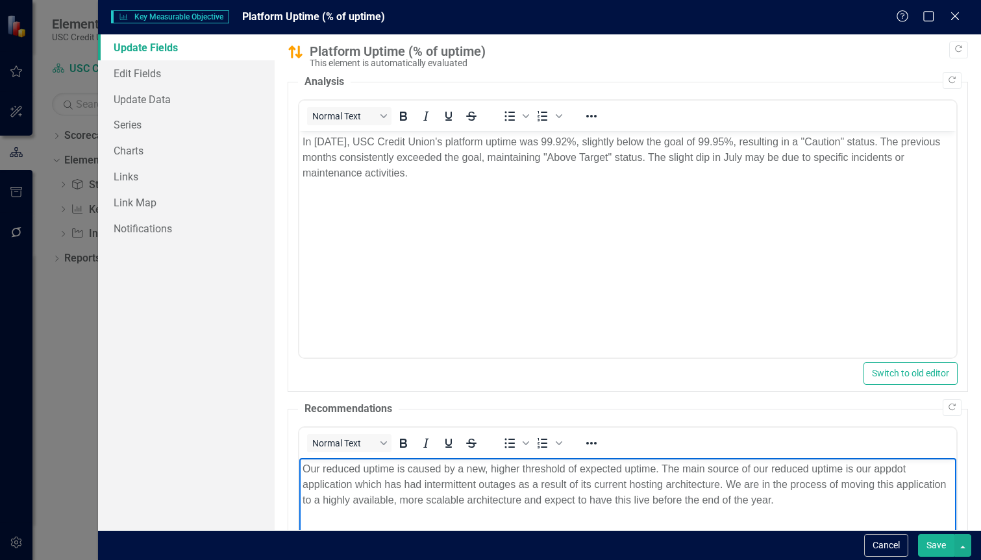
click at [883, 45] on div "Platform Uptime (% of uptime)" at bounding box center [636, 51] width 652 height 14
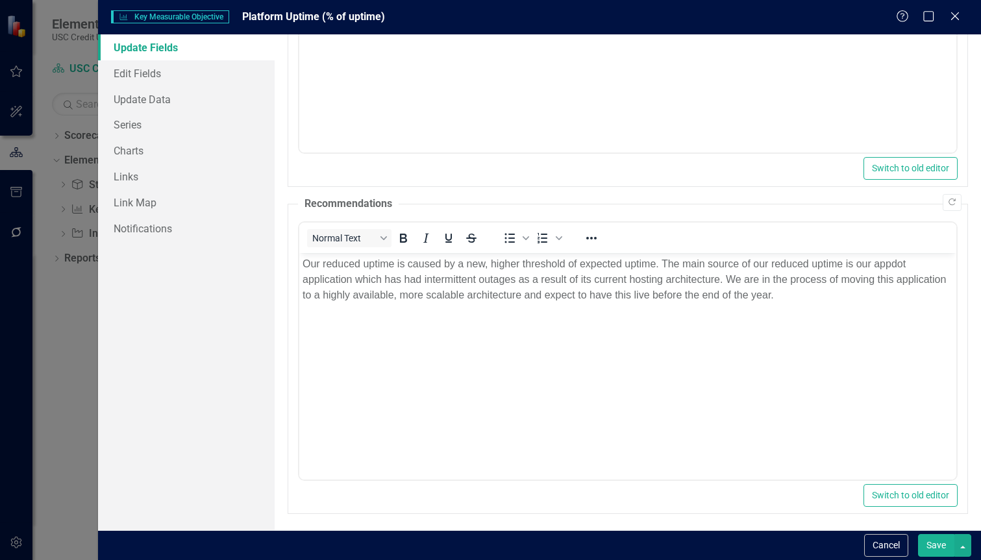
scroll to position [208, 0]
click at [932, 538] on button "Save" at bounding box center [936, 545] width 36 height 23
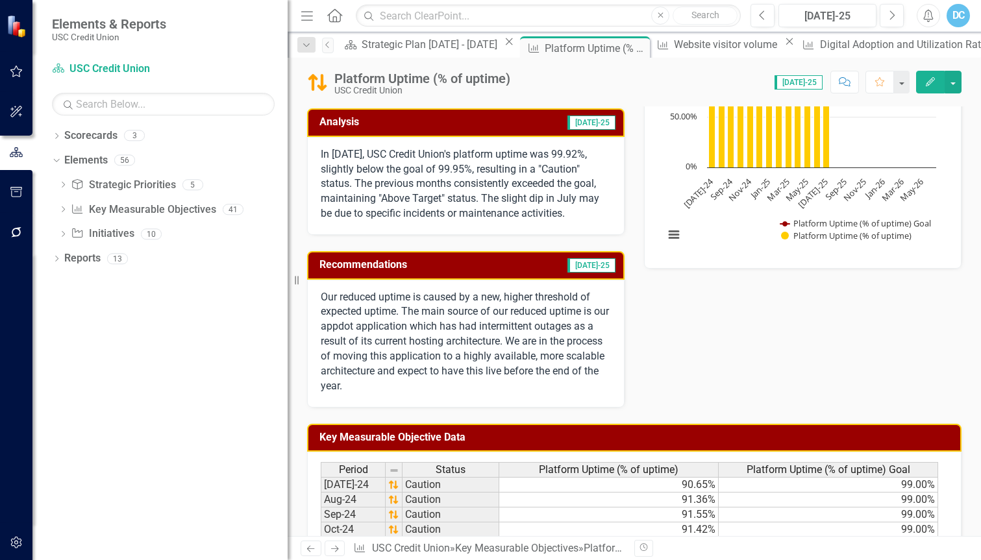
scroll to position [325, 0]
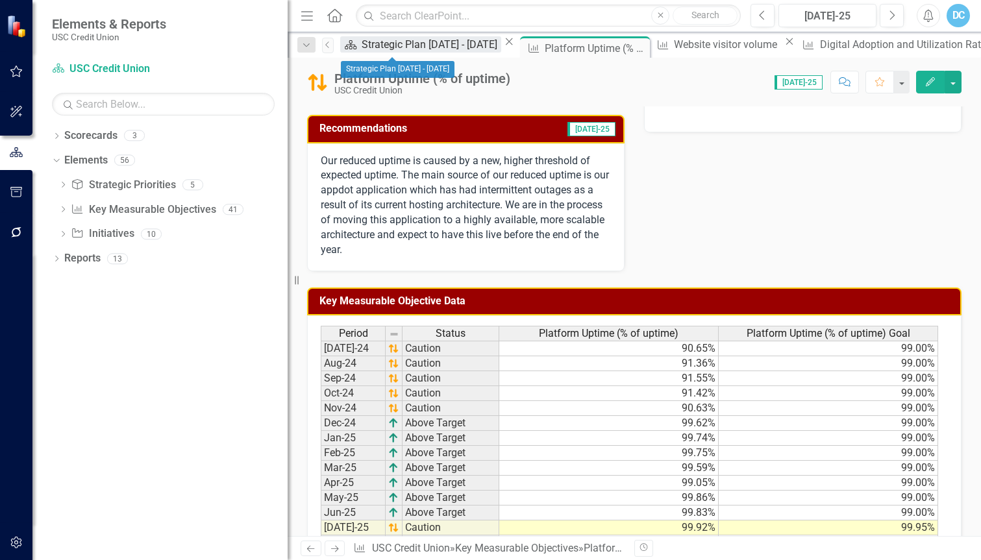
click at [401, 49] on div "Strategic Plan [DATE] - [DATE]" at bounding box center [432, 44] width 140 height 16
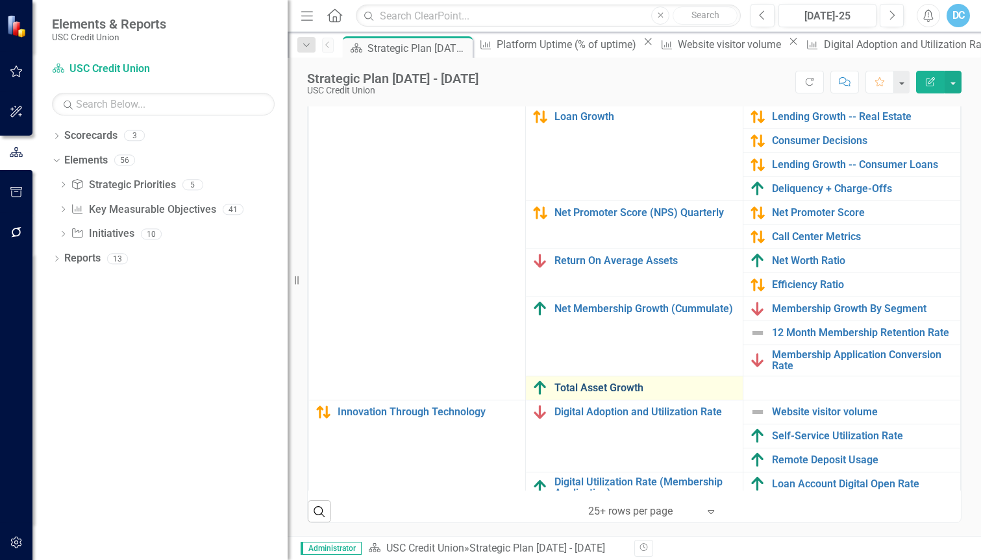
scroll to position [65, 0]
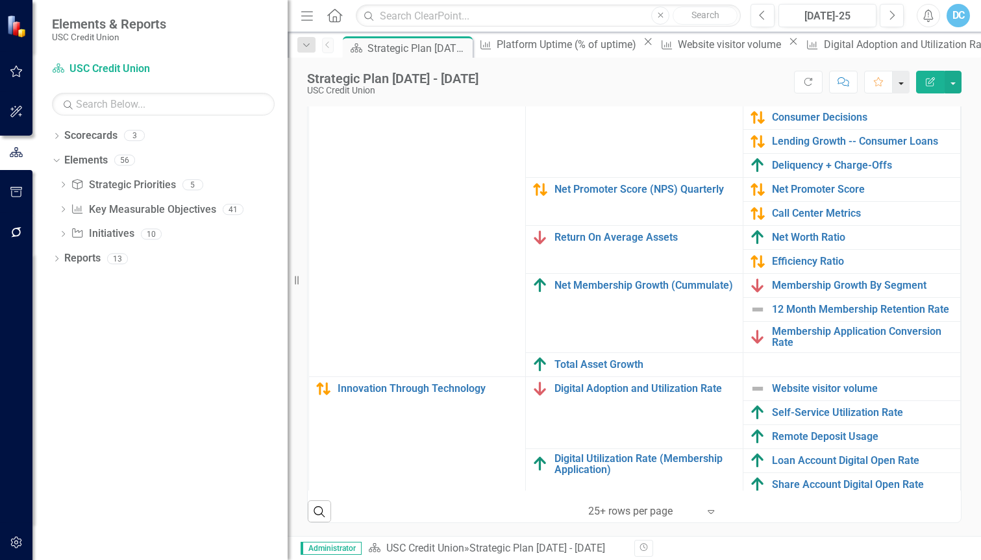
click at [898, 79] on button "button" at bounding box center [900, 82] width 17 height 23
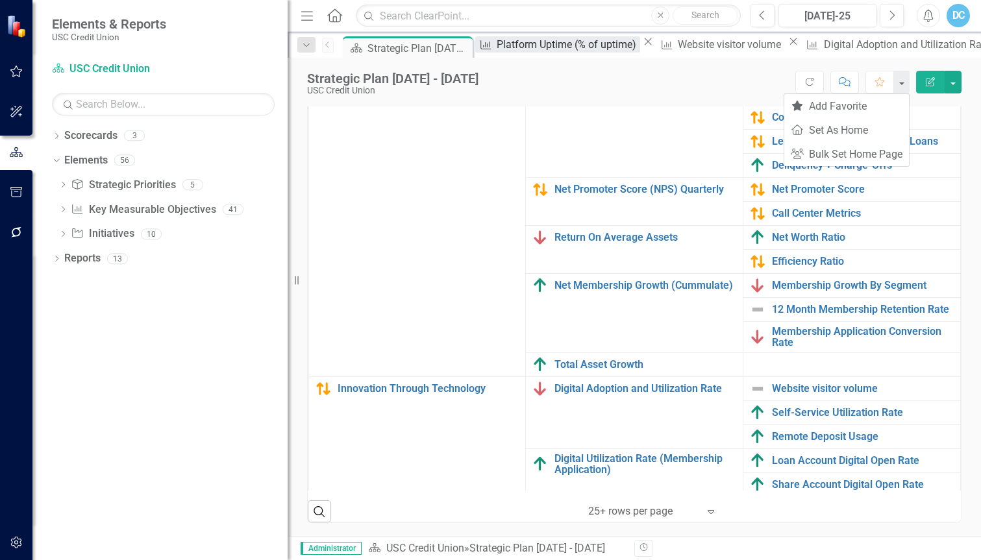
click at [524, 49] on div "Platform Uptime (% of uptime)" at bounding box center [568, 44] width 143 height 16
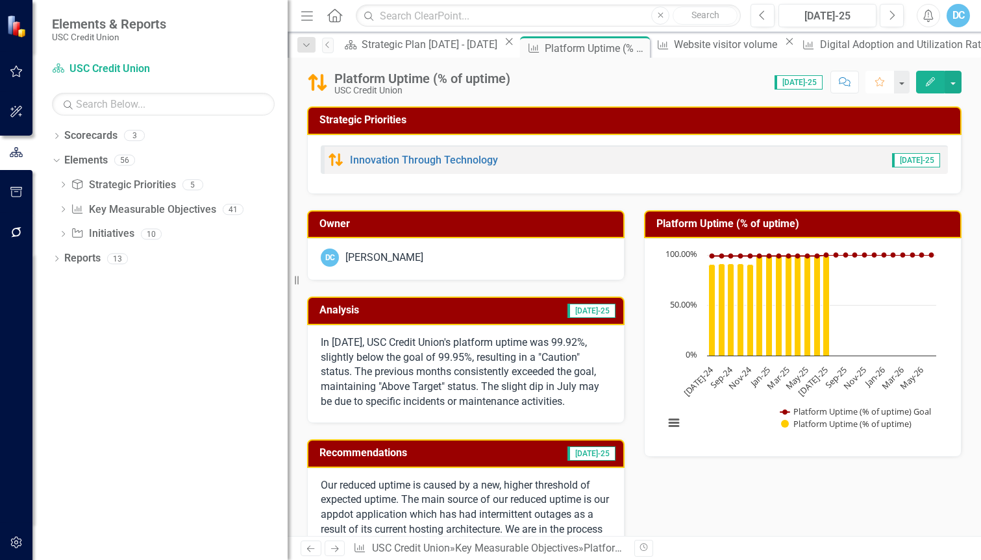
click at [887, 79] on button "Favorite" at bounding box center [879, 82] width 29 height 23
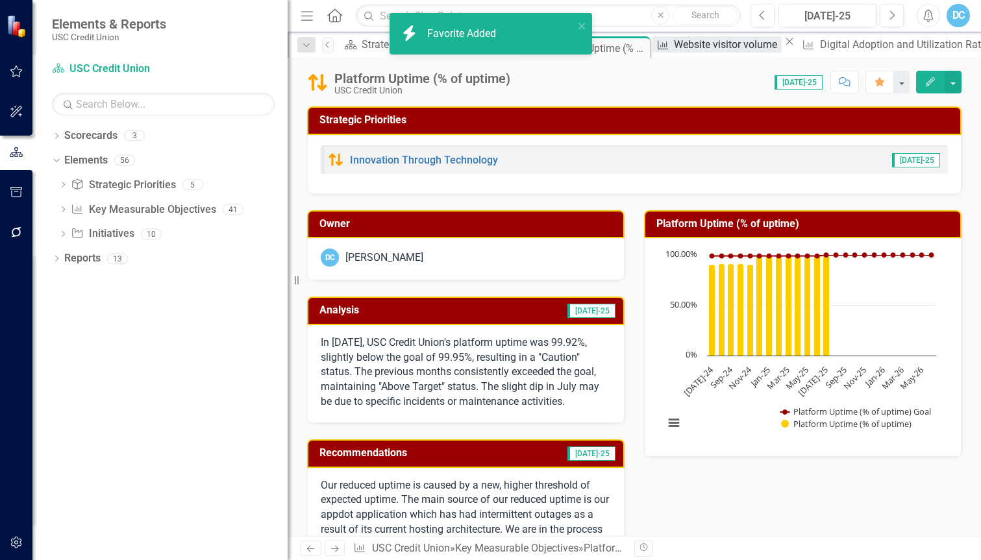
click at [674, 43] on div "Website visitor volume" at bounding box center [727, 44] width 107 height 16
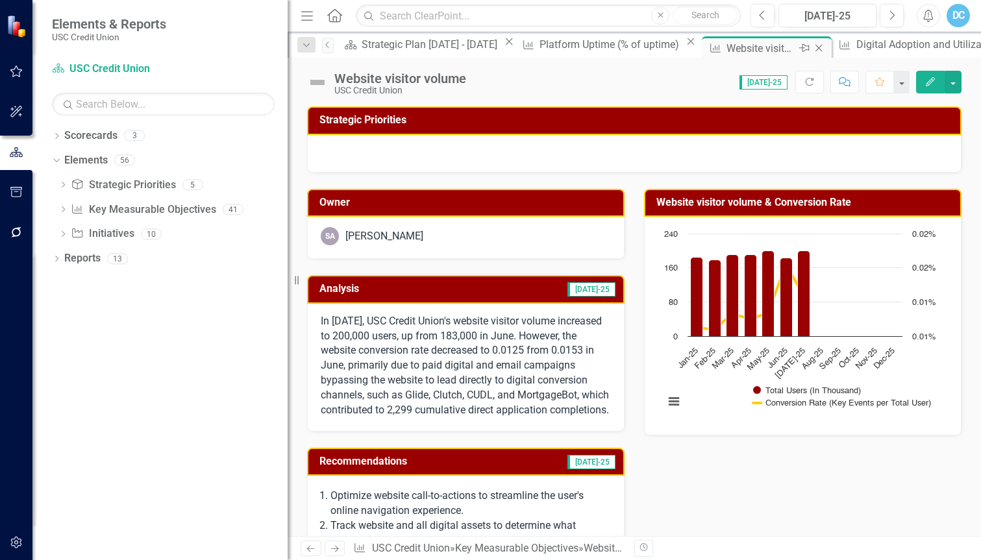
click at [812, 47] on icon "Close" at bounding box center [818, 48] width 13 height 10
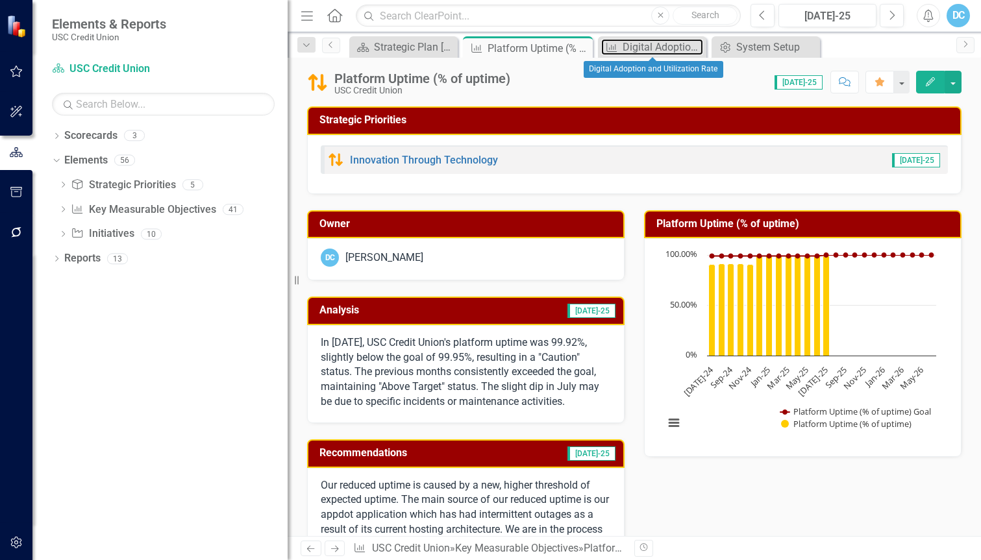
click at [648, 47] on div "Digital Adoption and Utilization Rate" at bounding box center [662, 47] width 80 height 16
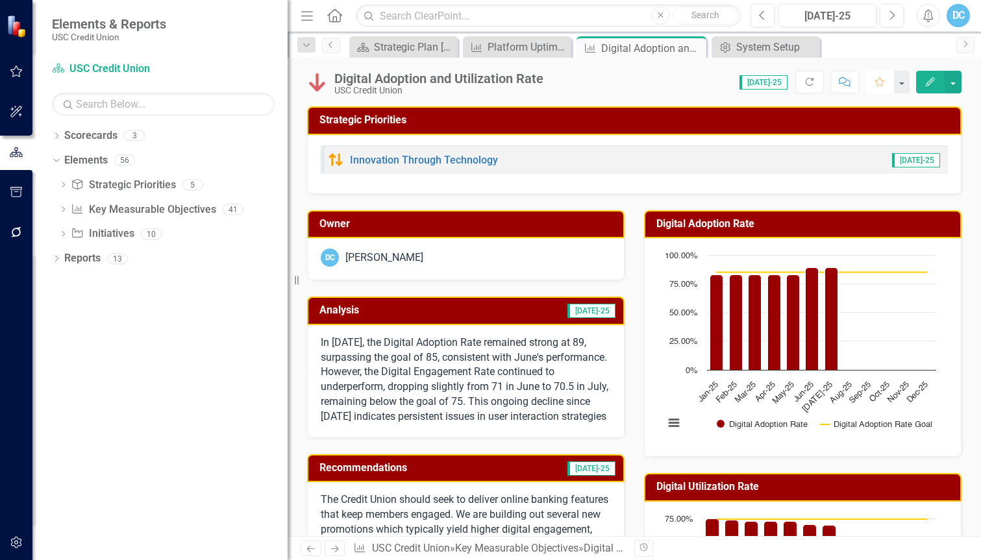
click at [878, 75] on button "Favorite" at bounding box center [879, 82] width 29 height 23
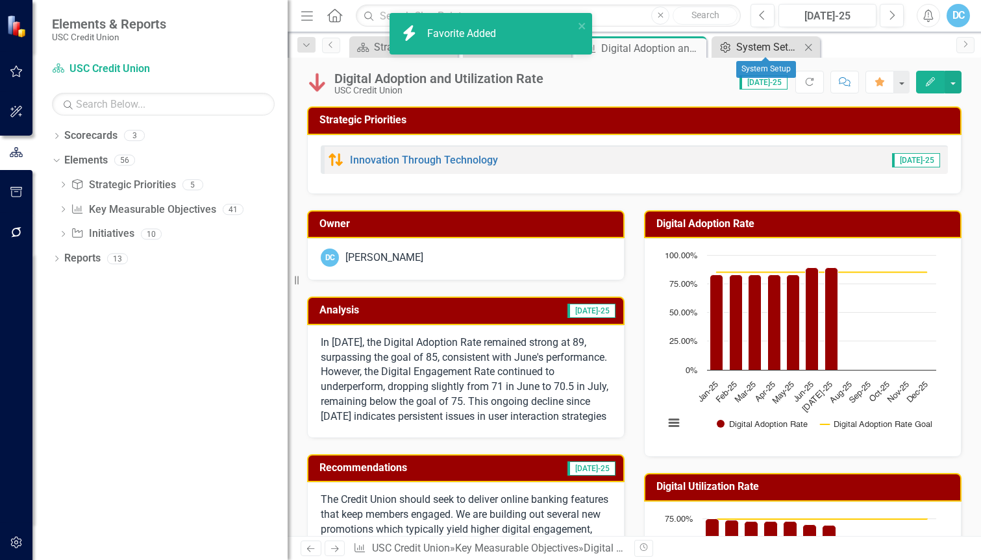
click at [774, 53] on div "System Setup" at bounding box center [768, 47] width 64 height 16
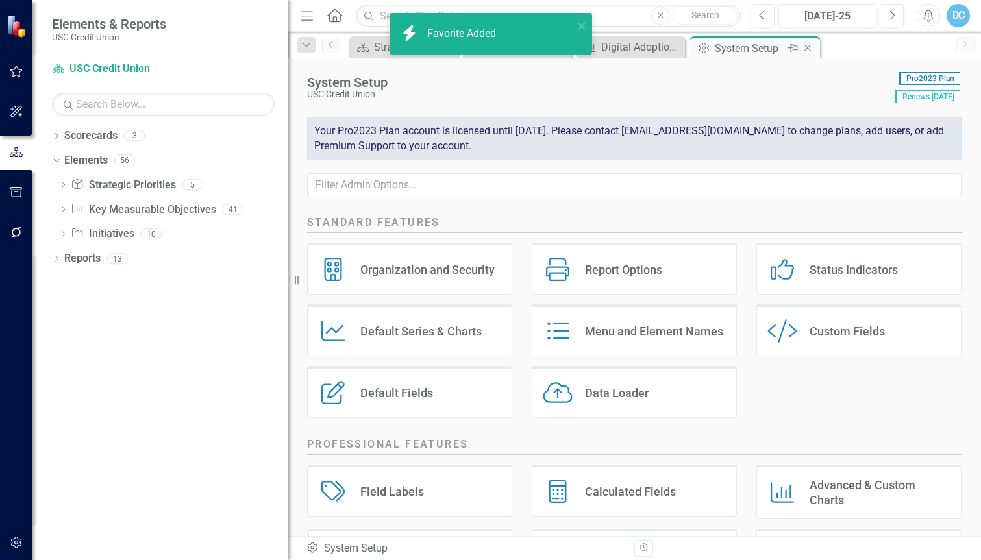
click at [810, 47] on icon "Close" at bounding box center [807, 48] width 13 height 10
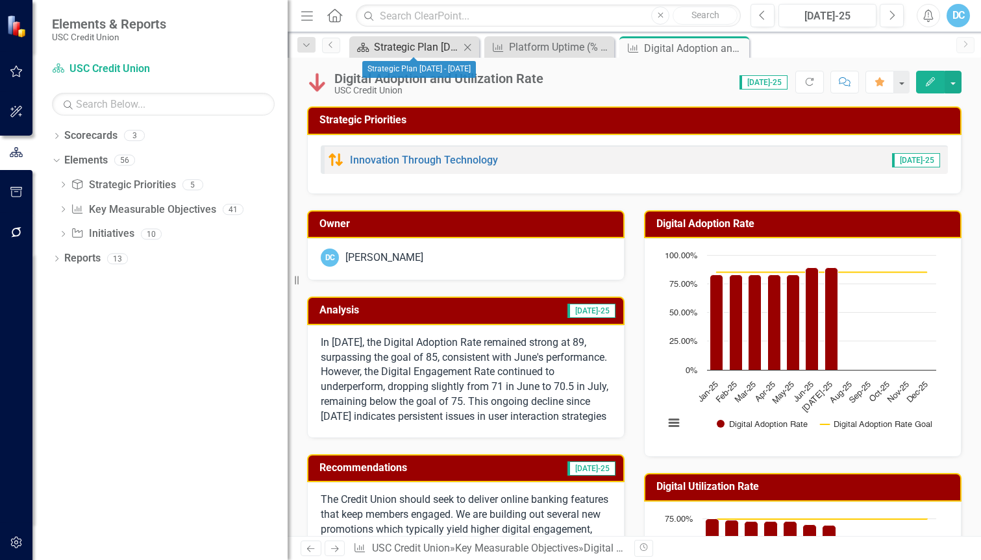
click at [365, 45] on icon "Scorecard" at bounding box center [362, 47] width 13 height 10
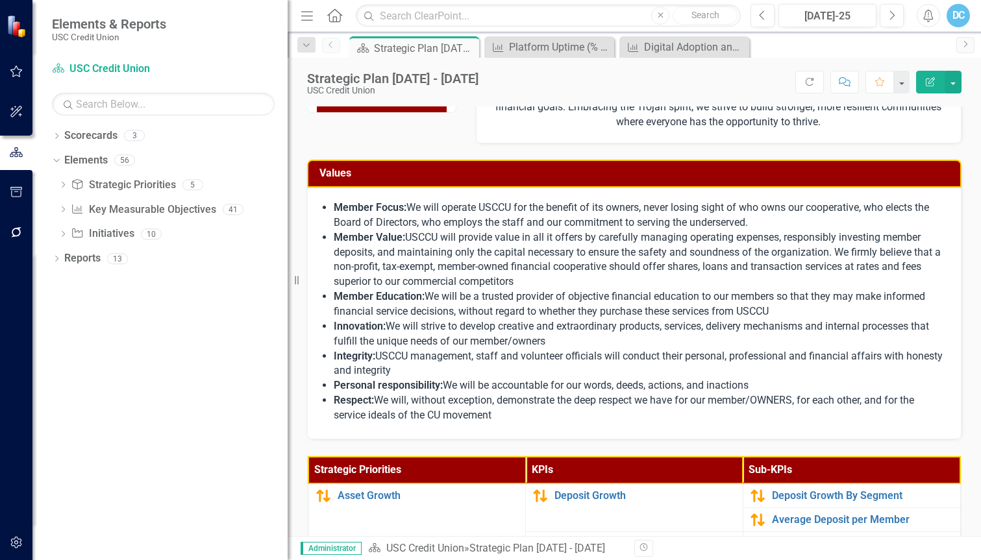
scroll to position [389, 0]
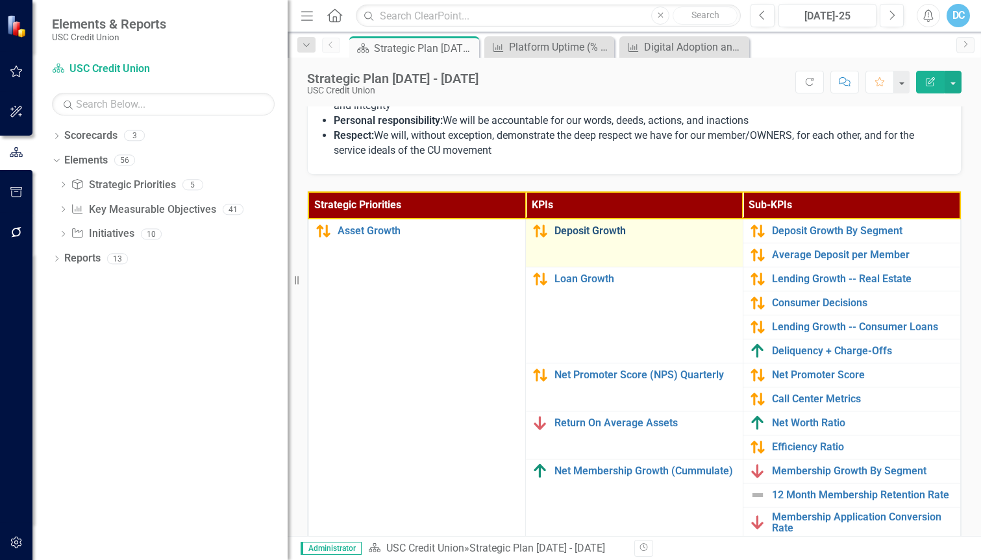
click at [597, 231] on link "Deposit Growth" at bounding box center [645, 231] width 182 height 12
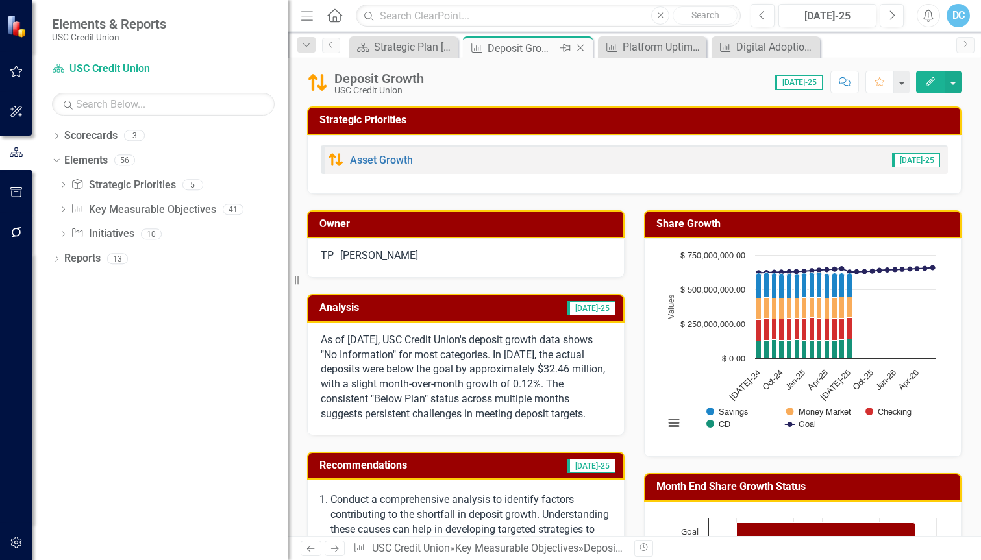
click at [581, 51] on icon "Close" at bounding box center [580, 48] width 13 height 10
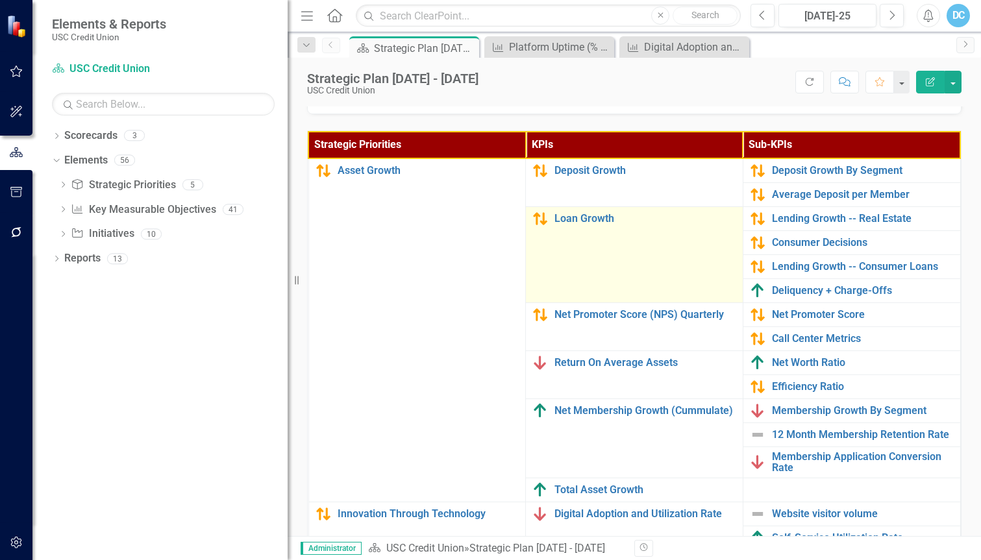
scroll to position [454, 0]
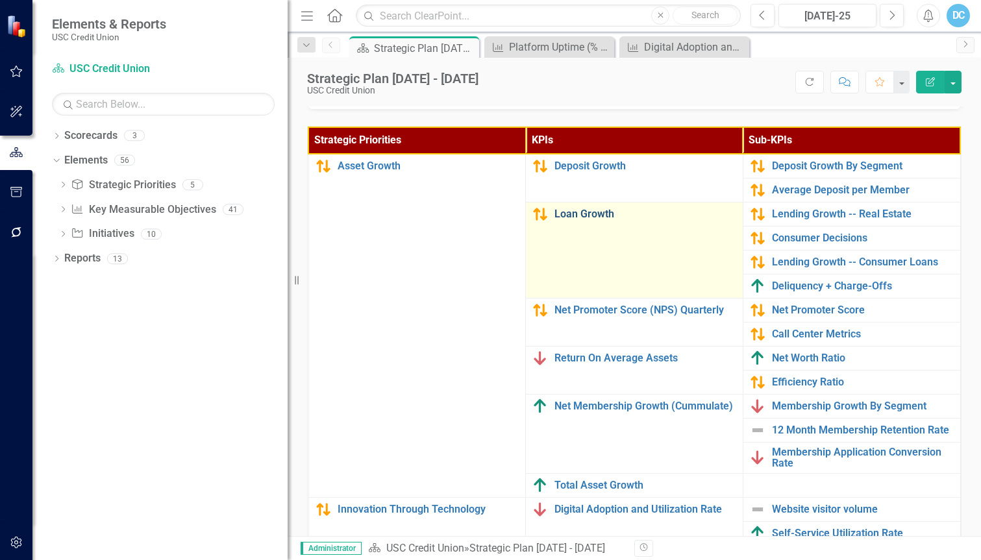
click at [572, 212] on link "Loan Growth" at bounding box center [645, 214] width 182 height 12
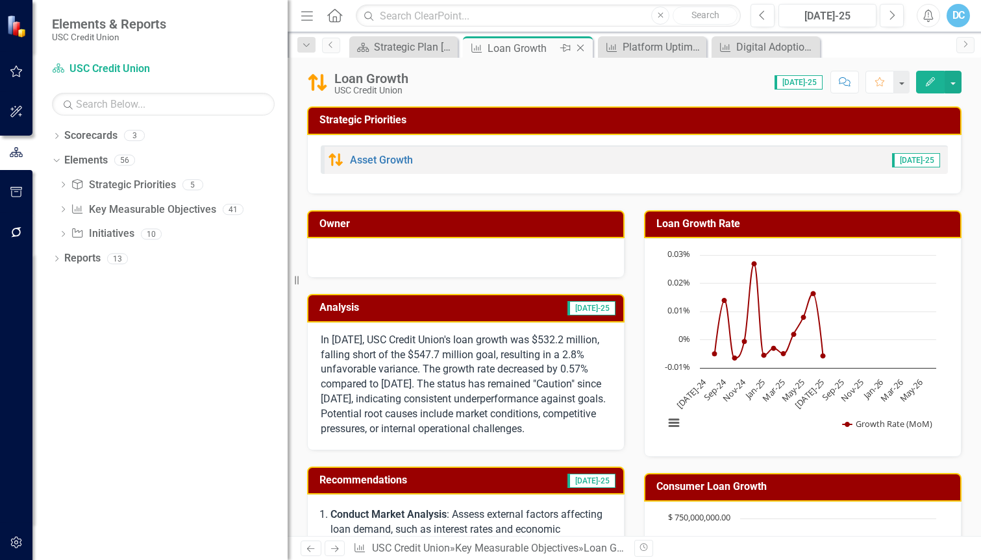
click at [577, 49] on icon "Close" at bounding box center [580, 48] width 13 height 10
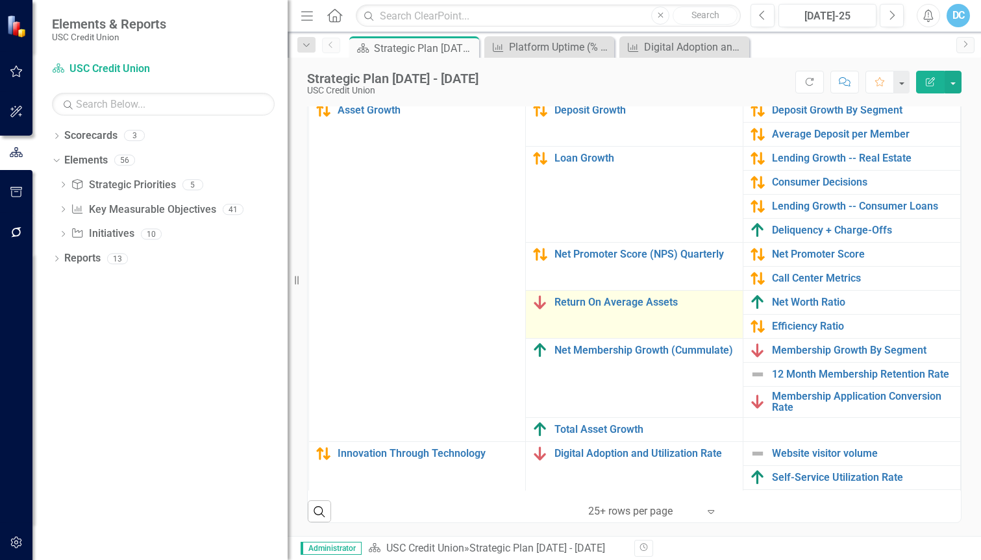
scroll to position [167, 0]
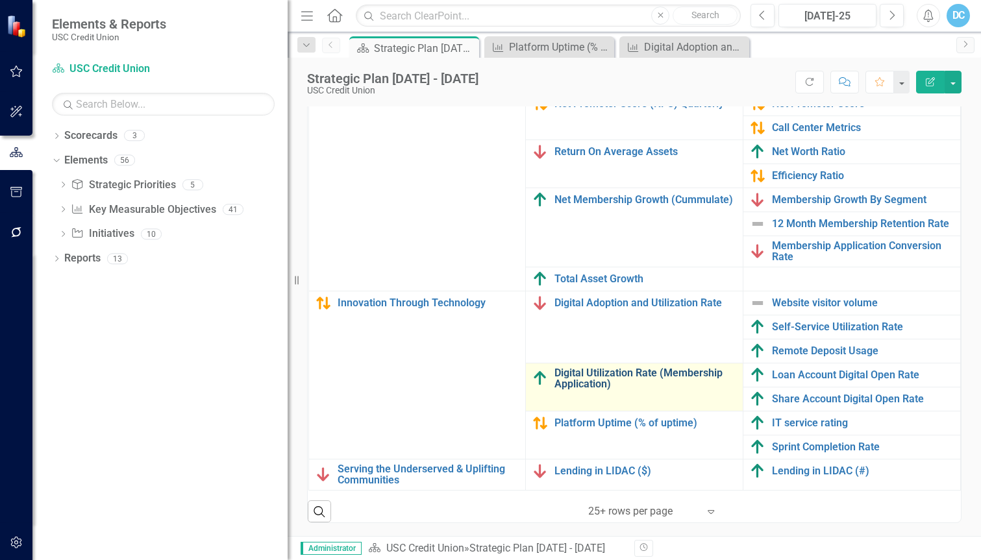
click at [597, 367] on link "Digital Utilization Rate (Membership Application)" at bounding box center [645, 378] width 182 height 23
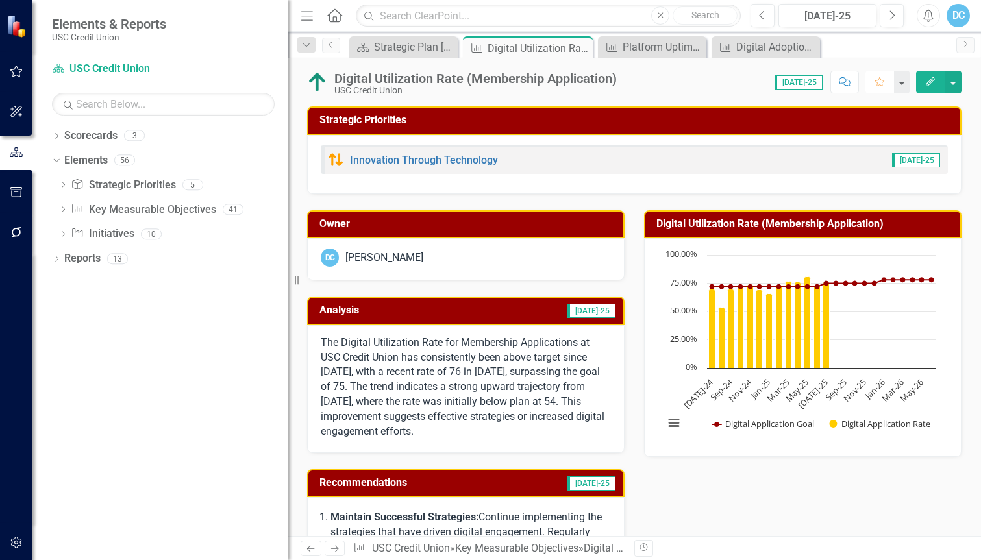
click at [874, 81] on icon "Favorite" at bounding box center [880, 81] width 12 height 9
click at [905, 75] on button "button" at bounding box center [900, 82] width 17 height 23
click at [924, 81] on button "Edit" at bounding box center [930, 82] width 29 height 23
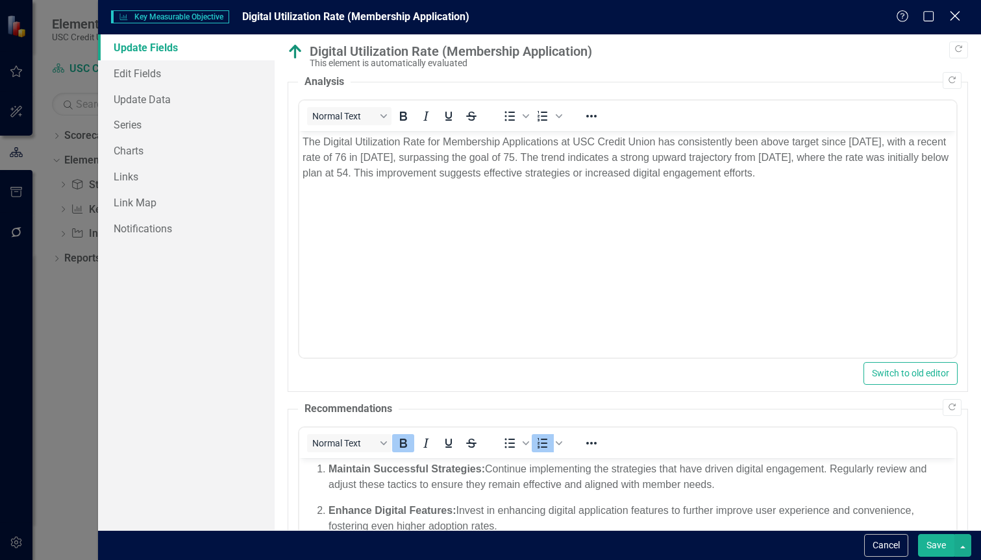
click at [955, 15] on icon at bounding box center [955, 16] width 10 height 10
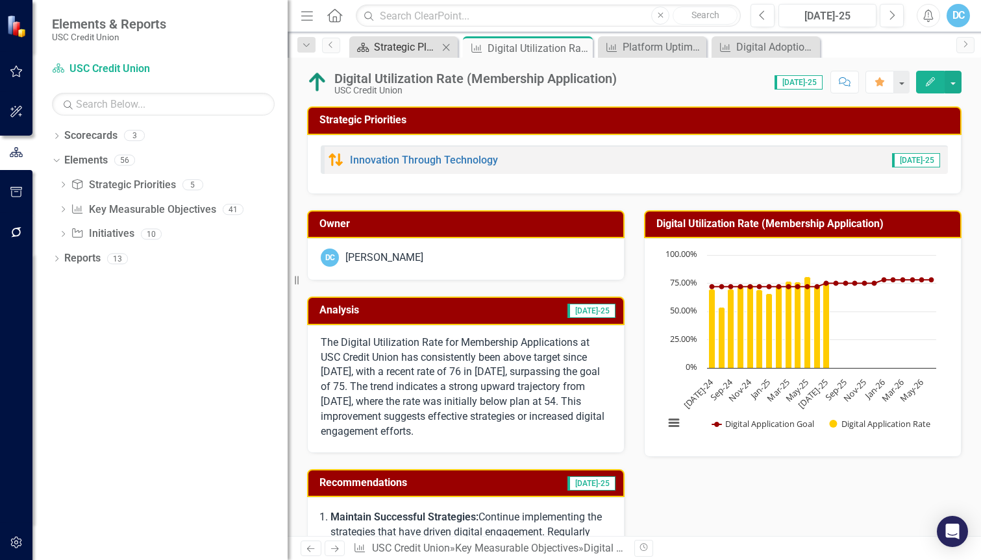
click at [389, 43] on div "Strategic Plan [DATE] - [DATE]" at bounding box center [406, 47] width 64 height 16
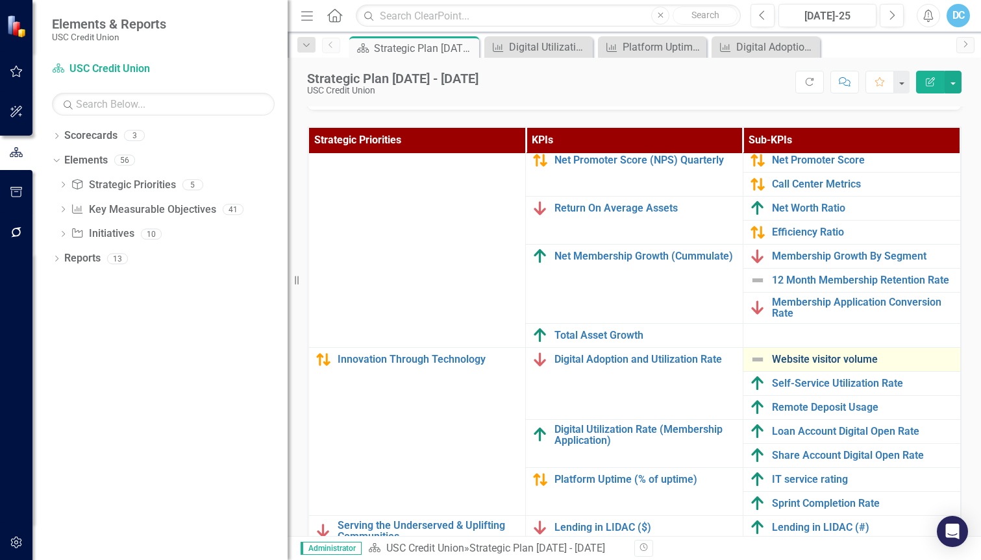
scroll to position [454, 0]
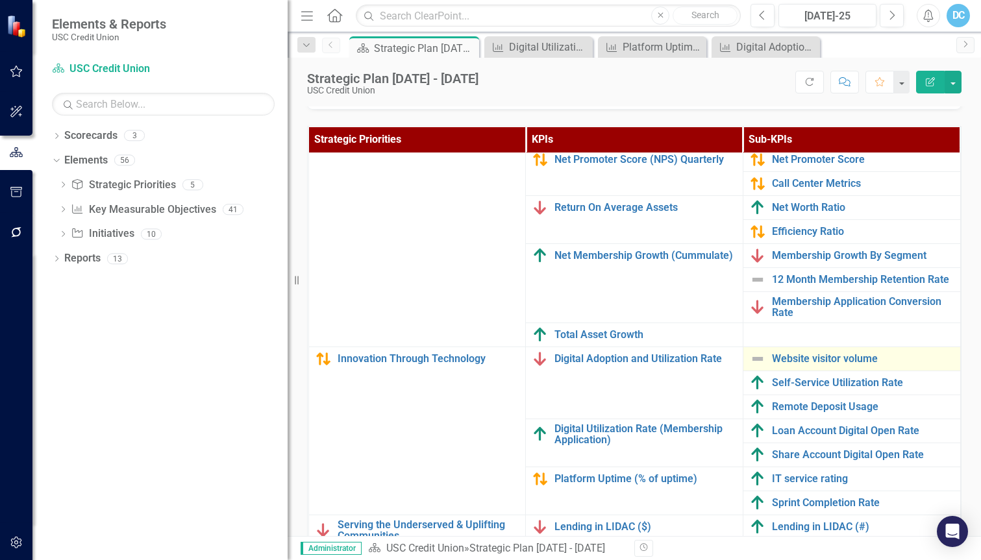
click at [812, 356] on div "Website visitor volume" at bounding box center [852, 359] width 204 height 16
click at [811, 353] on link "Website visitor volume" at bounding box center [863, 359] width 182 height 12
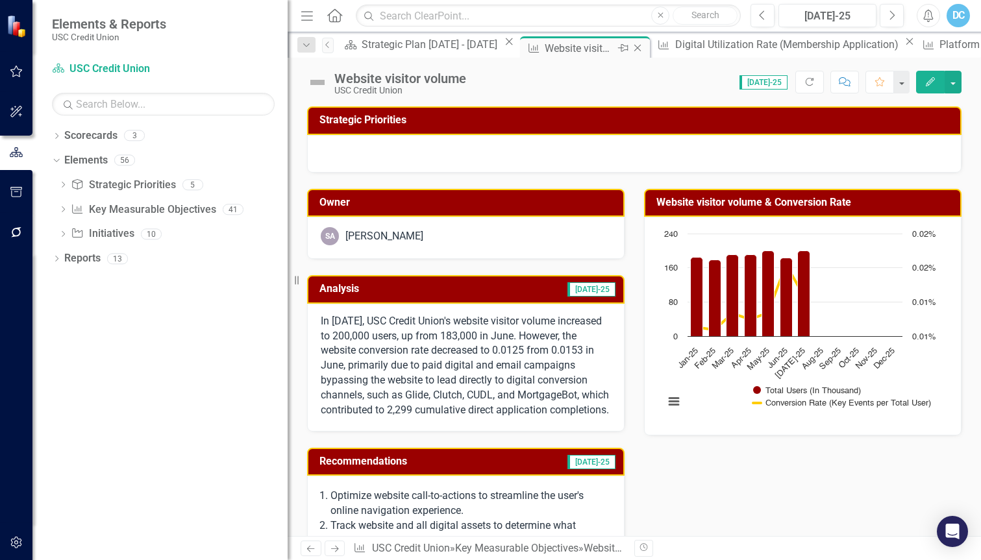
click at [634, 49] on icon at bounding box center [637, 48] width 7 height 7
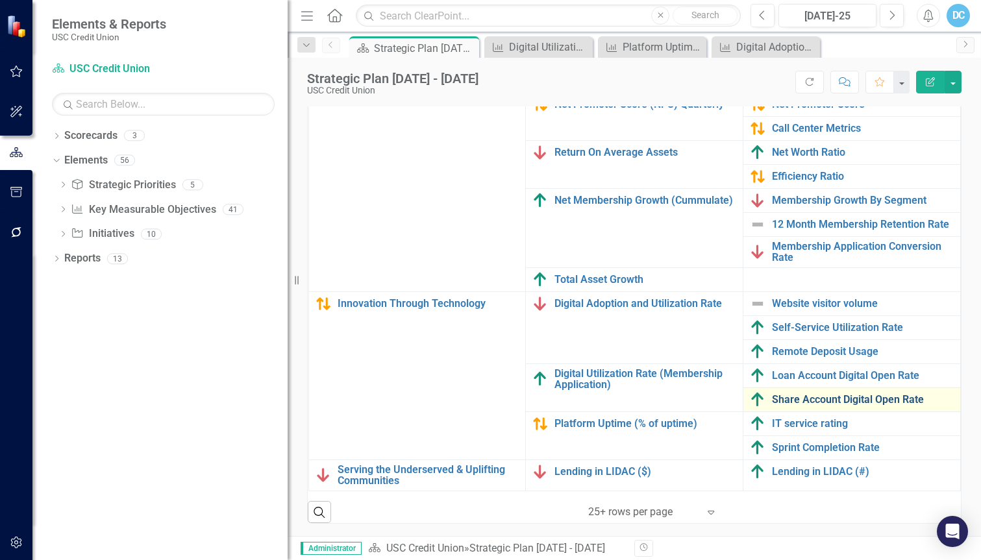
scroll to position [510, 0]
click at [826, 393] on link "Share Account Digital Open Rate" at bounding box center [863, 399] width 182 height 12
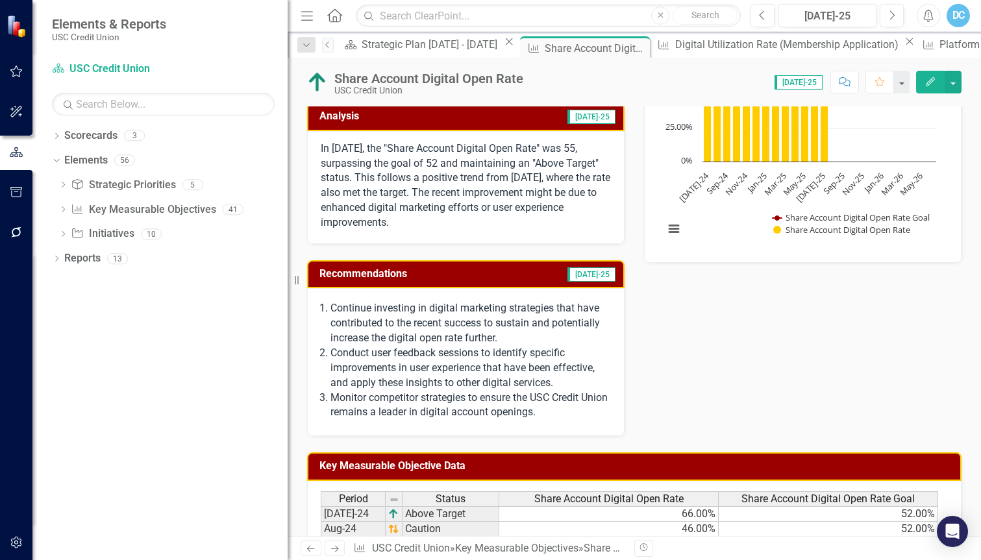
scroll to position [16, 0]
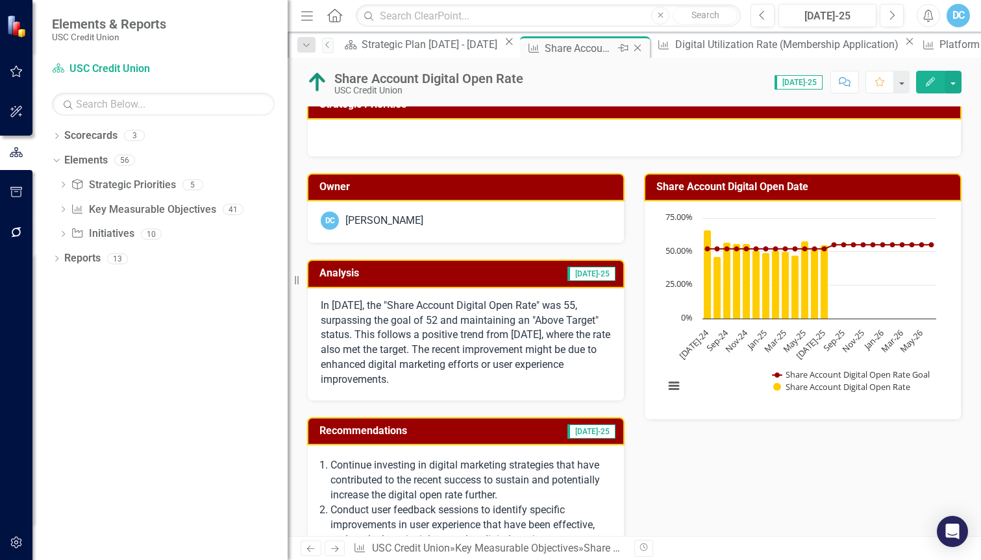
click at [631, 49] on icon "Close" at bounding box center [637, 48] width 13 height 10
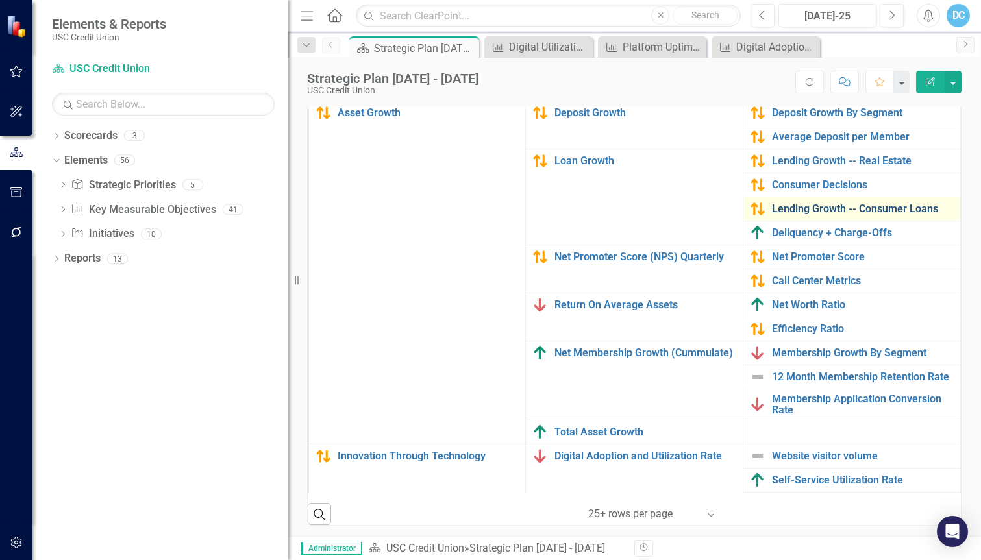
scroll to position [510, 0]
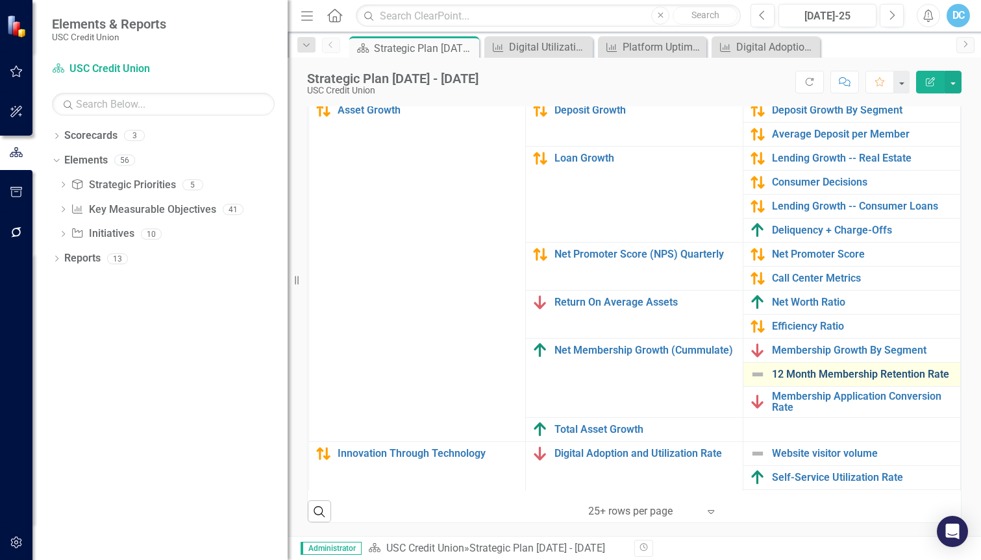
click at [827, 377] on link "12 Month Membership Retention Rate" at bounding box center [863, 375] width 182 height 12
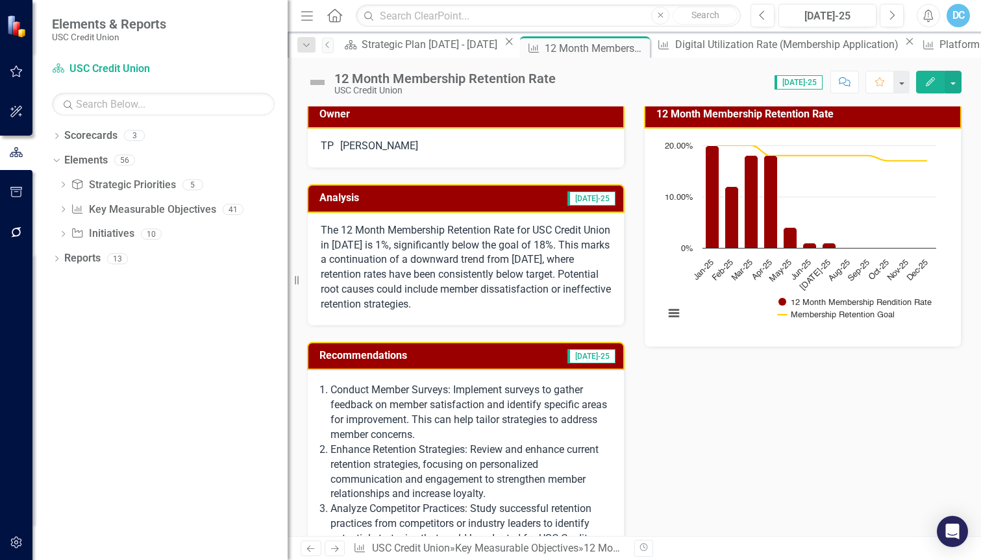
scroll to position [75, 0]
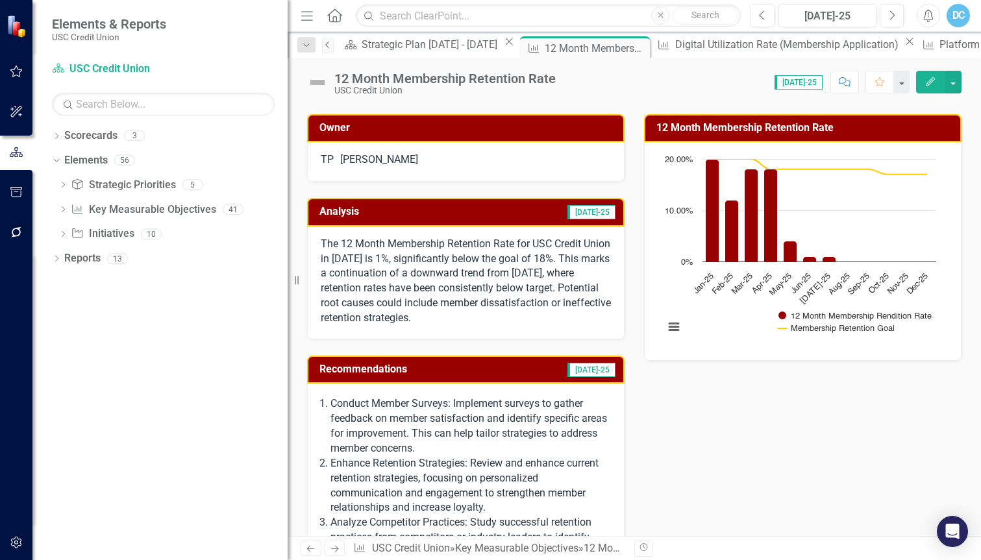
click at [333, 47] on icon "Previous" at bounding box center [328, 45] width 10 height 8
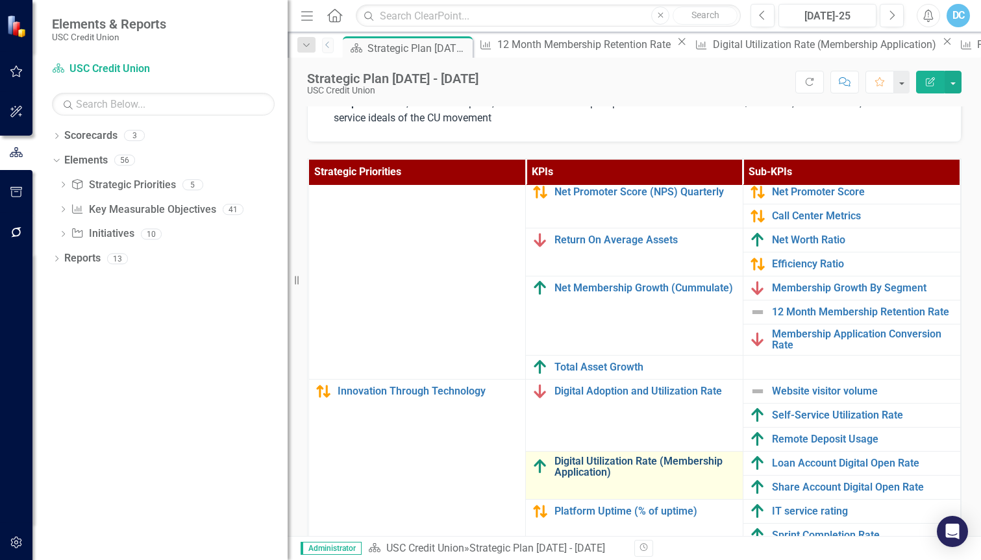
scroll to position [454, 0]
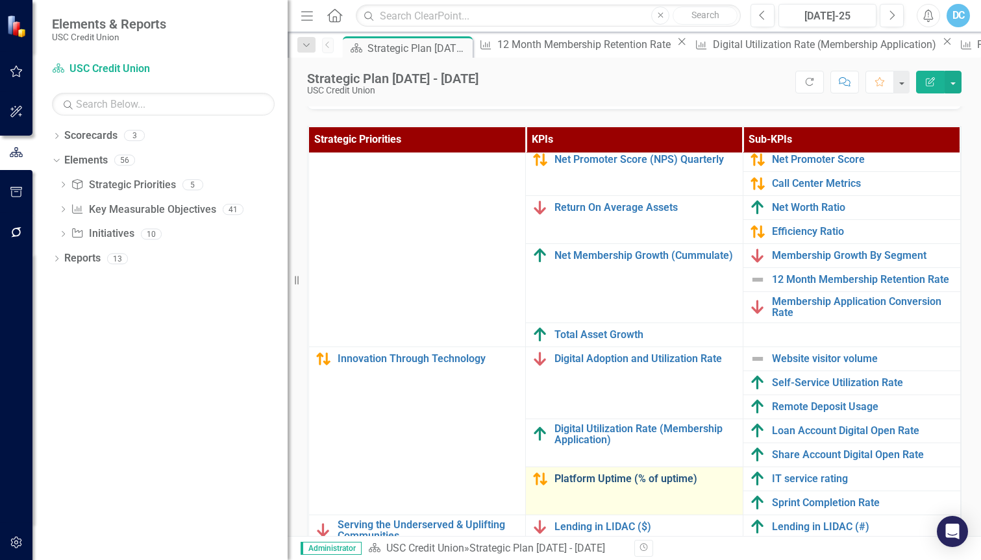
click at [645, 473] on link "Platform Uptime (% of uptime)" at bounding box center [645, 479] width 182 height 12
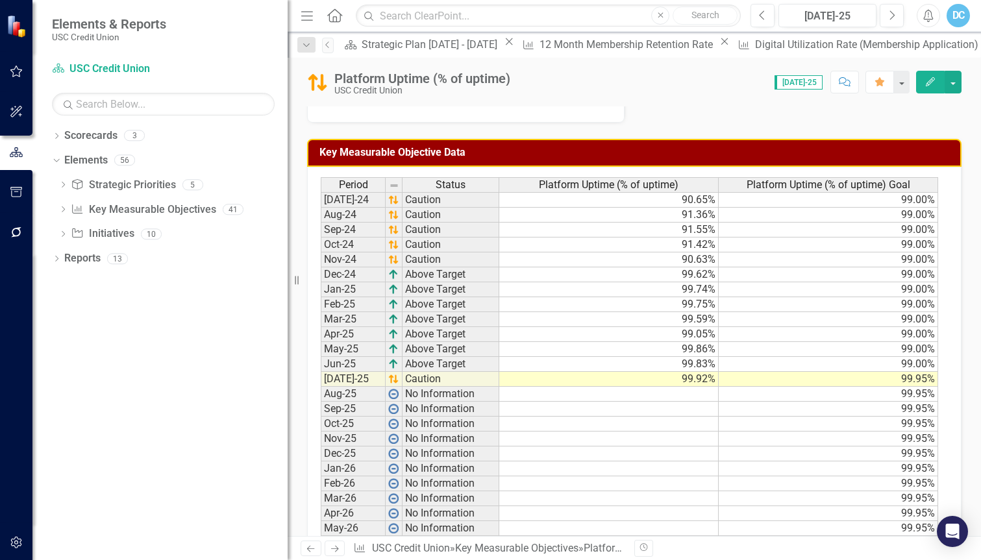
scroll to position [519, 0]
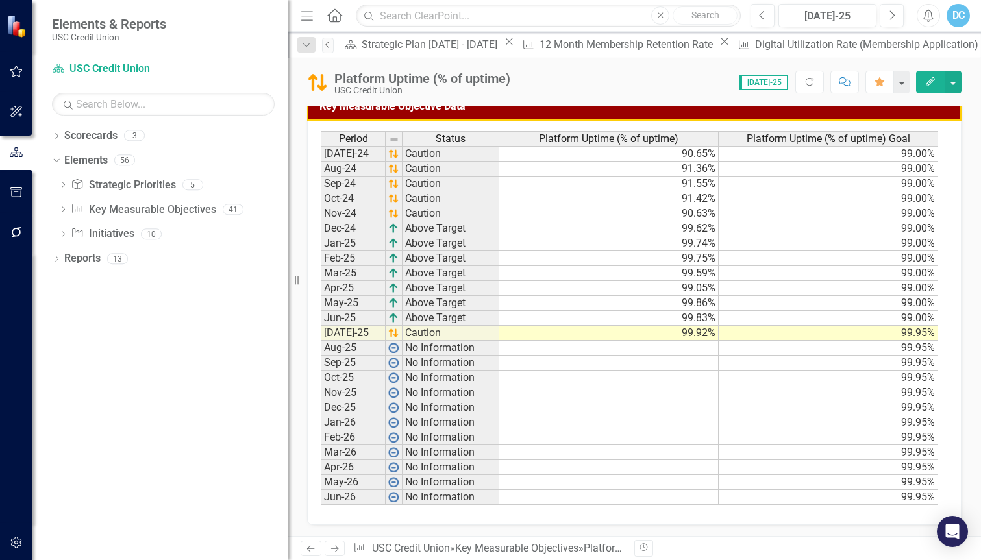
click at [330, 42] on icon "Previous" at bounding box center [328, 45] width 10 height 8
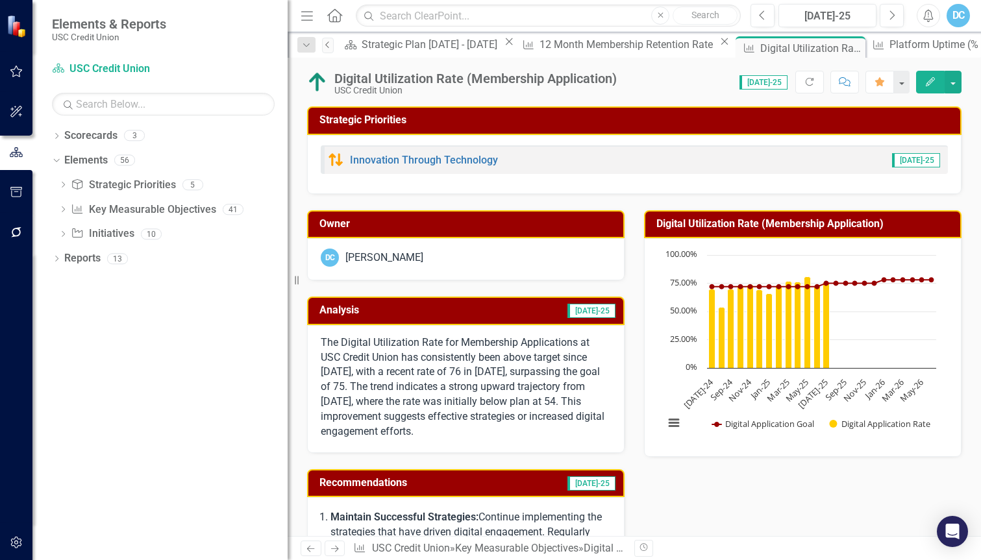
click at [327, 47] on icon "Previous" at bounding box center [328, 45] width 10 height 8
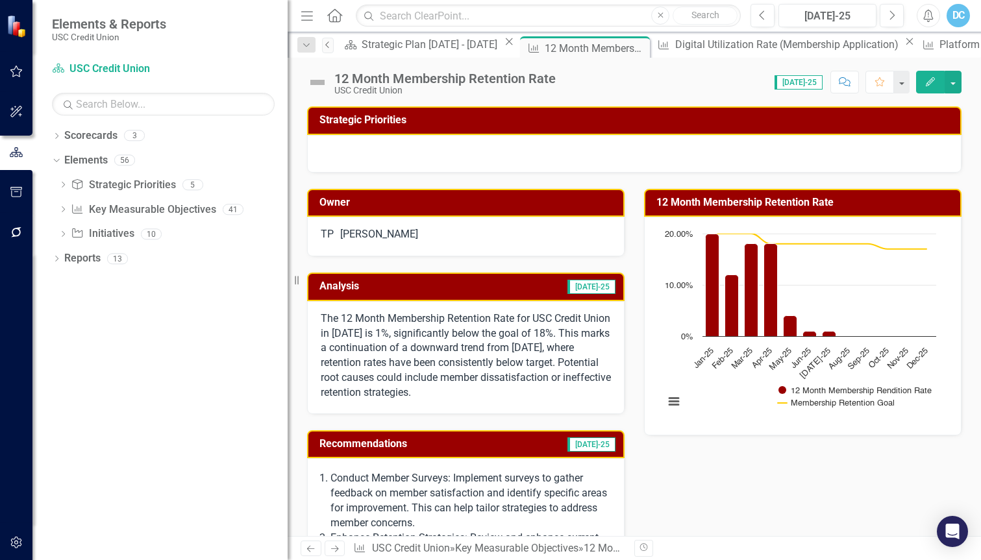
click at [327, 47] on icon "Previous" at bounding box center [328, 45] width 10 height 8
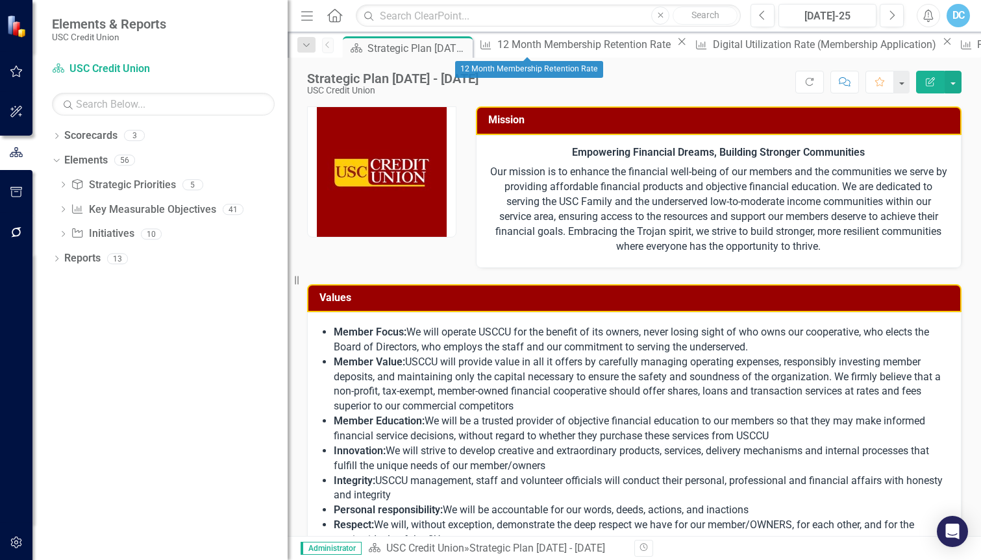
click at [675, 45] on icon "Close" at bounding box center [681, 41] width 13 height 10
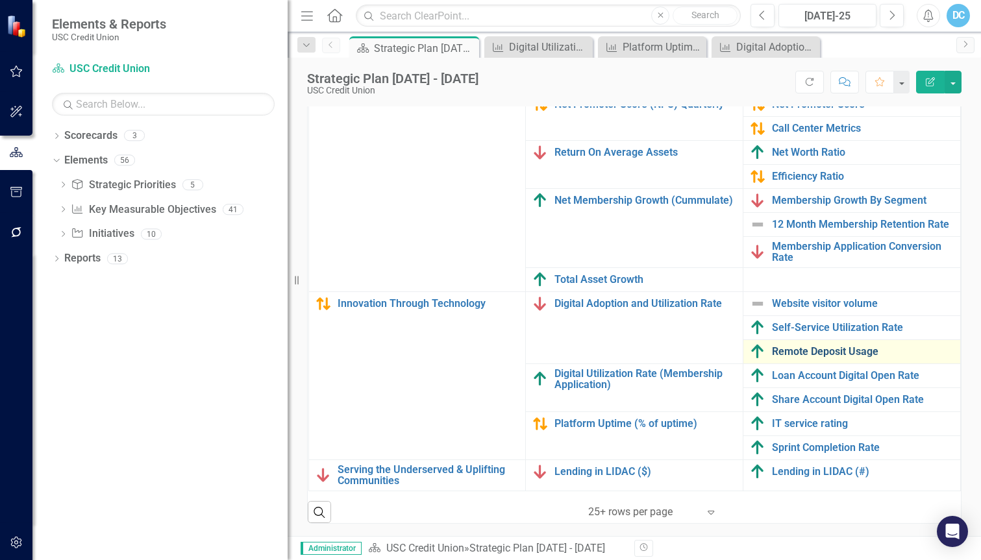
scroll to position [510, 0]
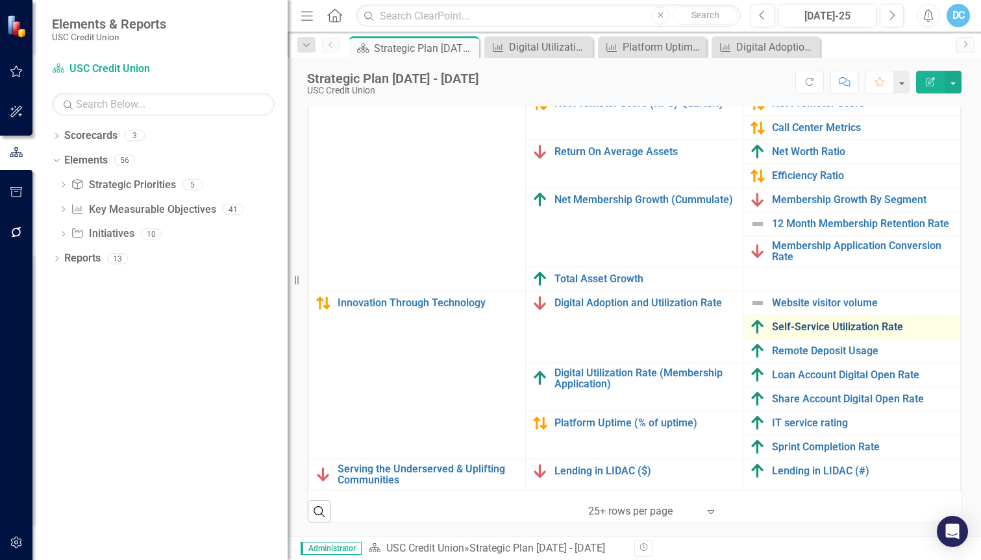
click at [853, 321] on link "Self-Service Utilization Rate" at bounding box center [863, 327] width 182 height 12
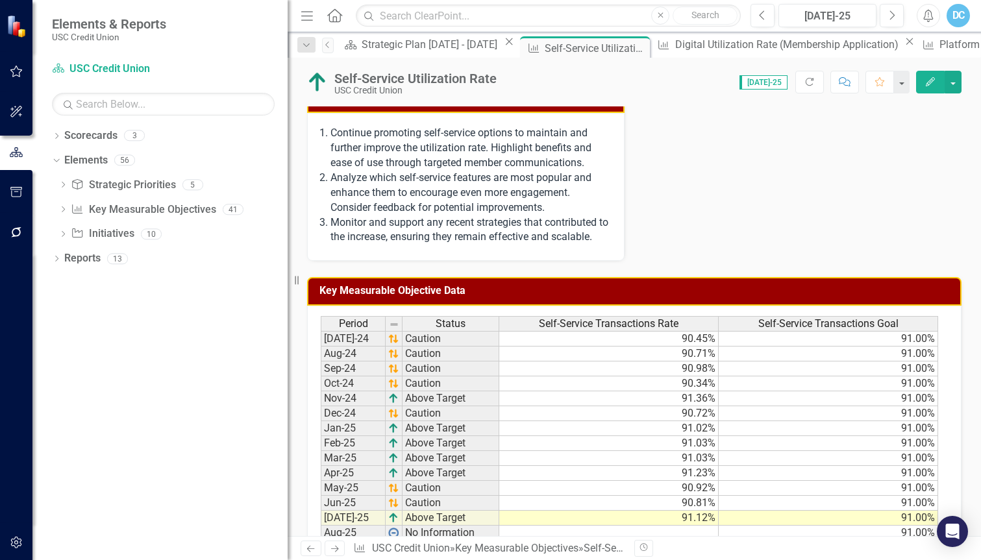
scroll to position [145, 0]
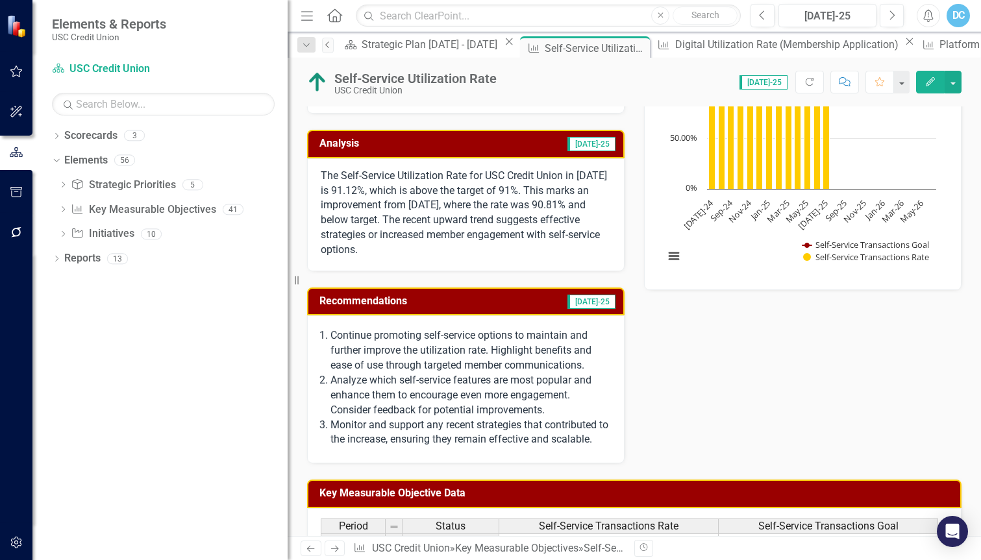
click at [332, 47] on icon "Previous" at bounding box center [328, 45] width 10 height 8
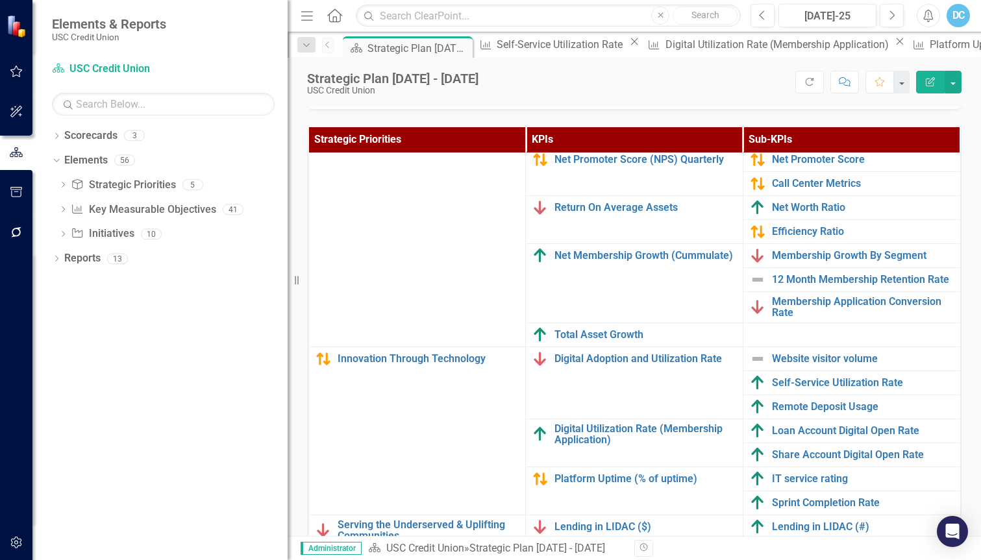
scroll to position [167, 0]
click at [232, 351] on div "Dropdown Scorecards 3 Dropdown USC Credit Union Child Scorecard Template ✈️ Upw…" at bounding box center [159, 342] width 255 height 435
